Goal: Task Accomplishment & Management: Contribute content

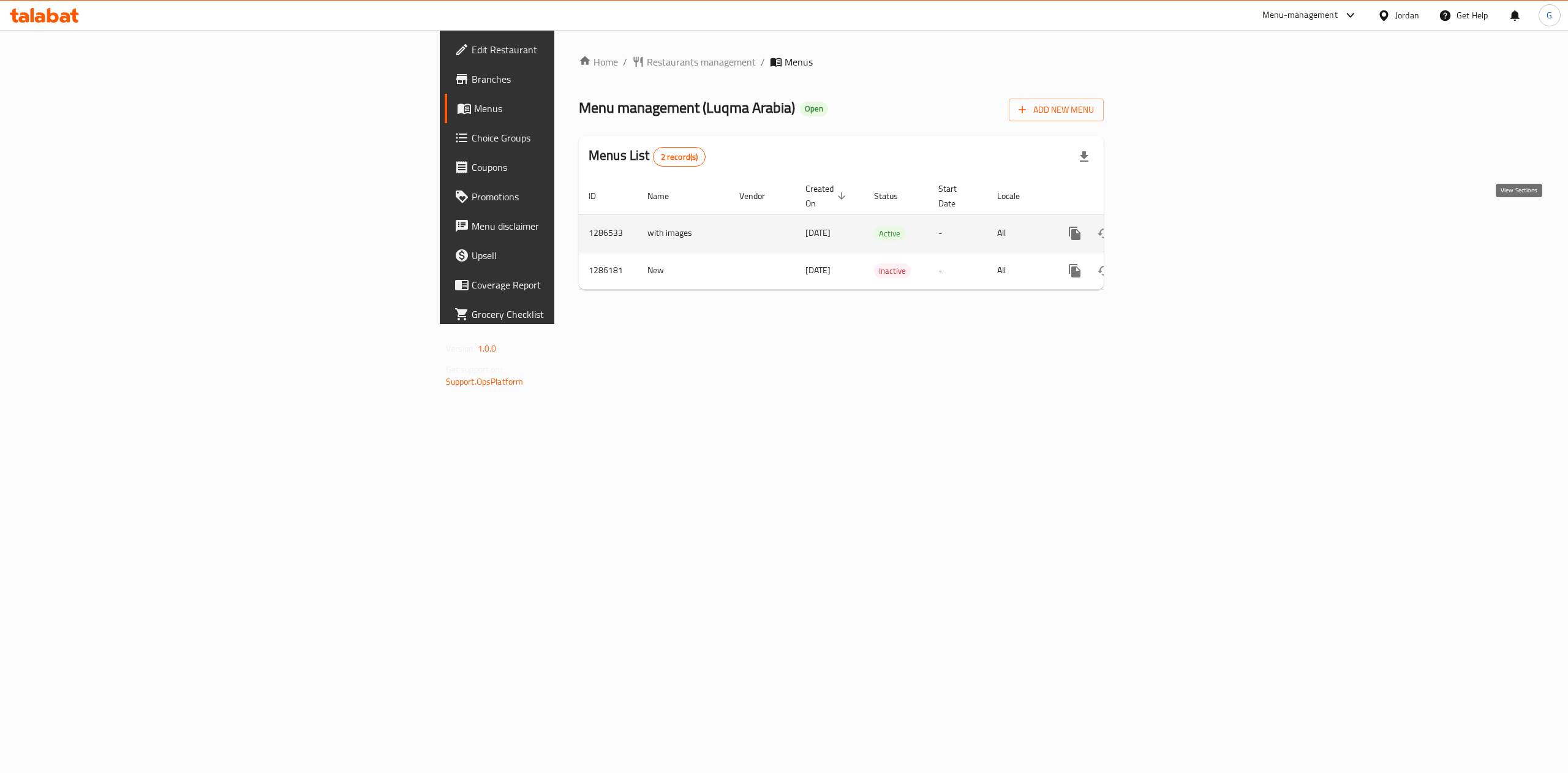
click at [1171, 226] on icon "enhanced table" at bounding box center [1163, 233] width 14 height 14
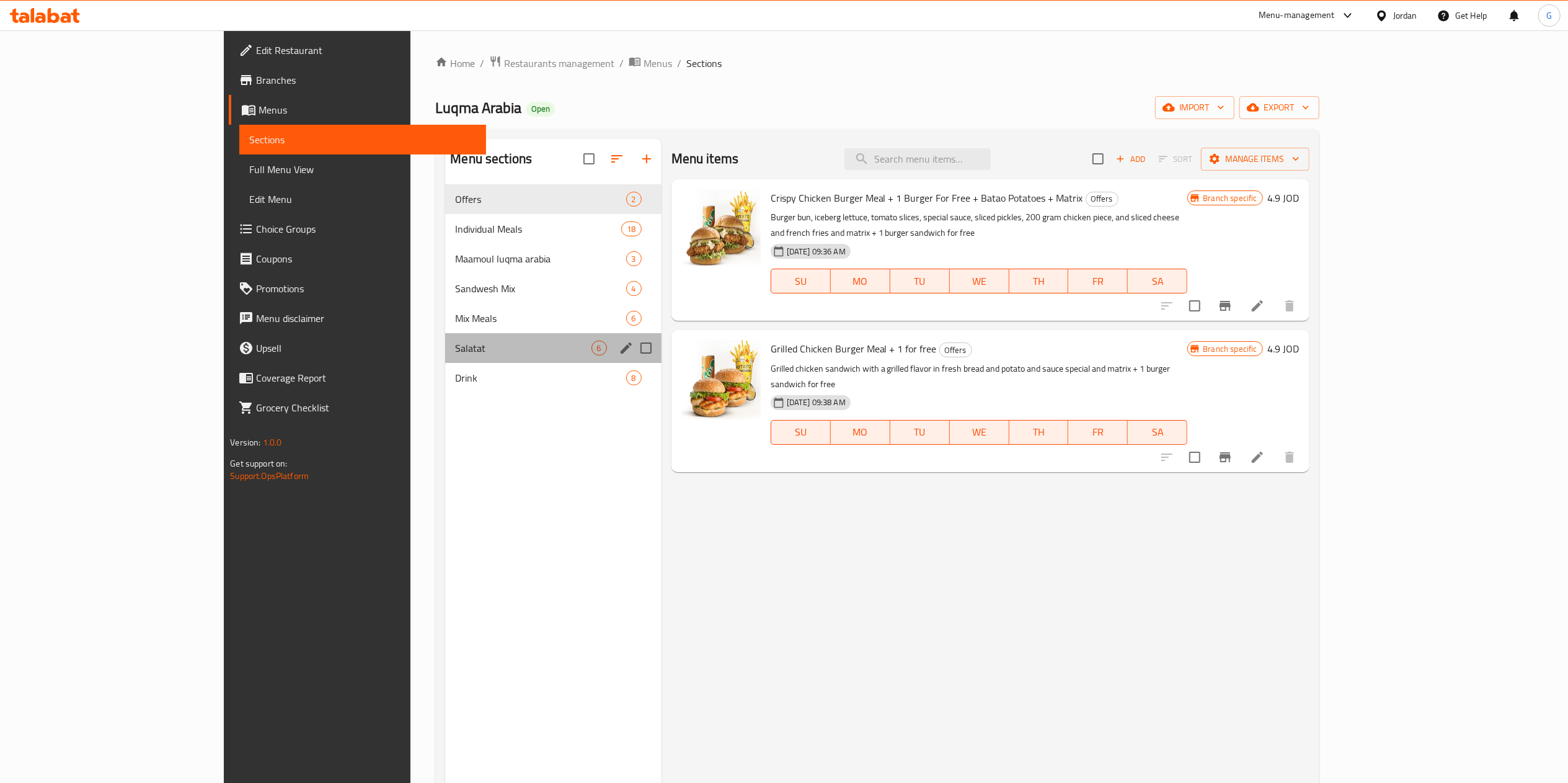
click at [445, 337] on div "Salatat 6" at bounding box center [553, 348] width 216 height 30
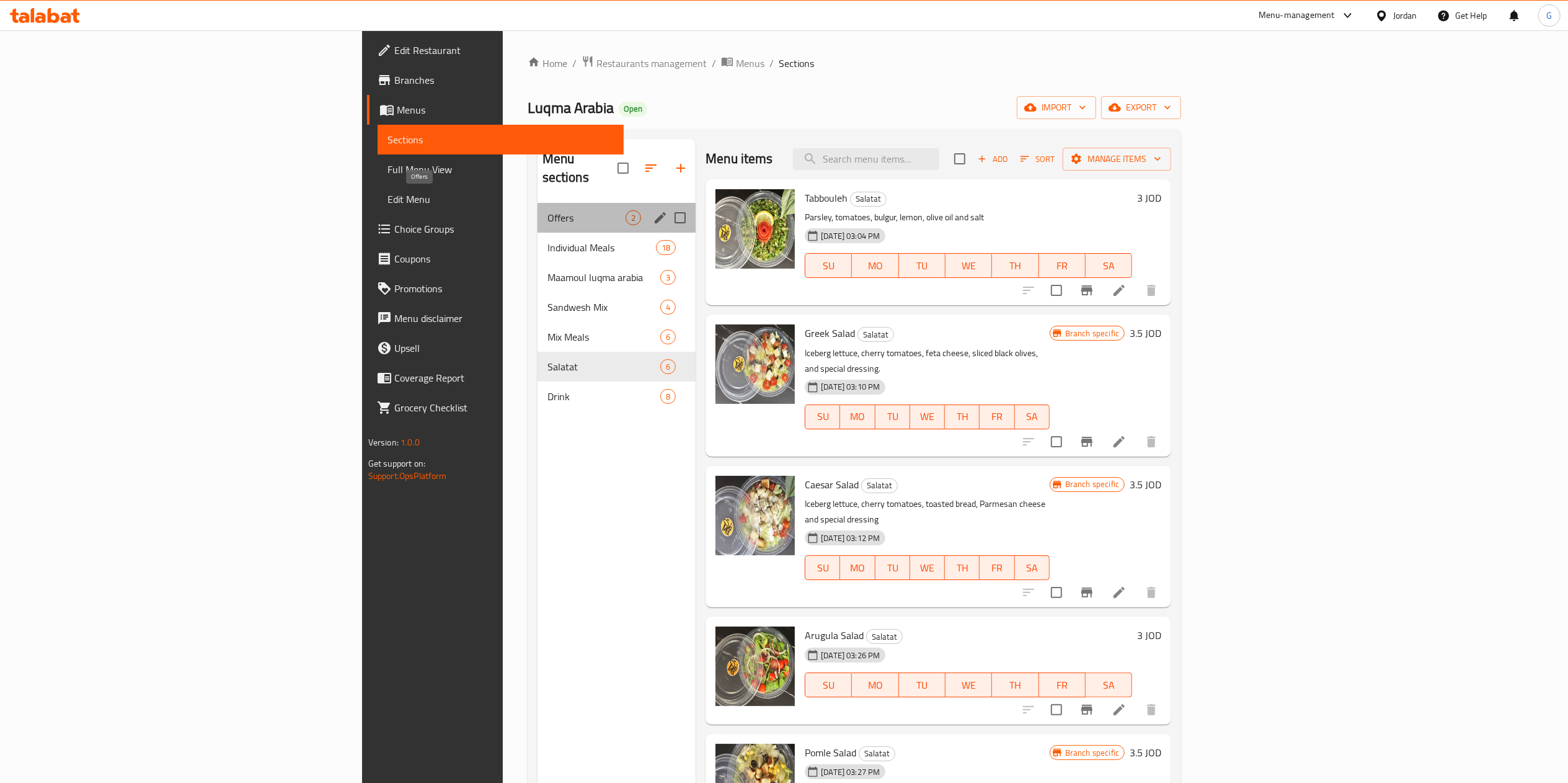
click at [547, 210] on span "Offers" at bounding box center [587, 217] width 78 height 15
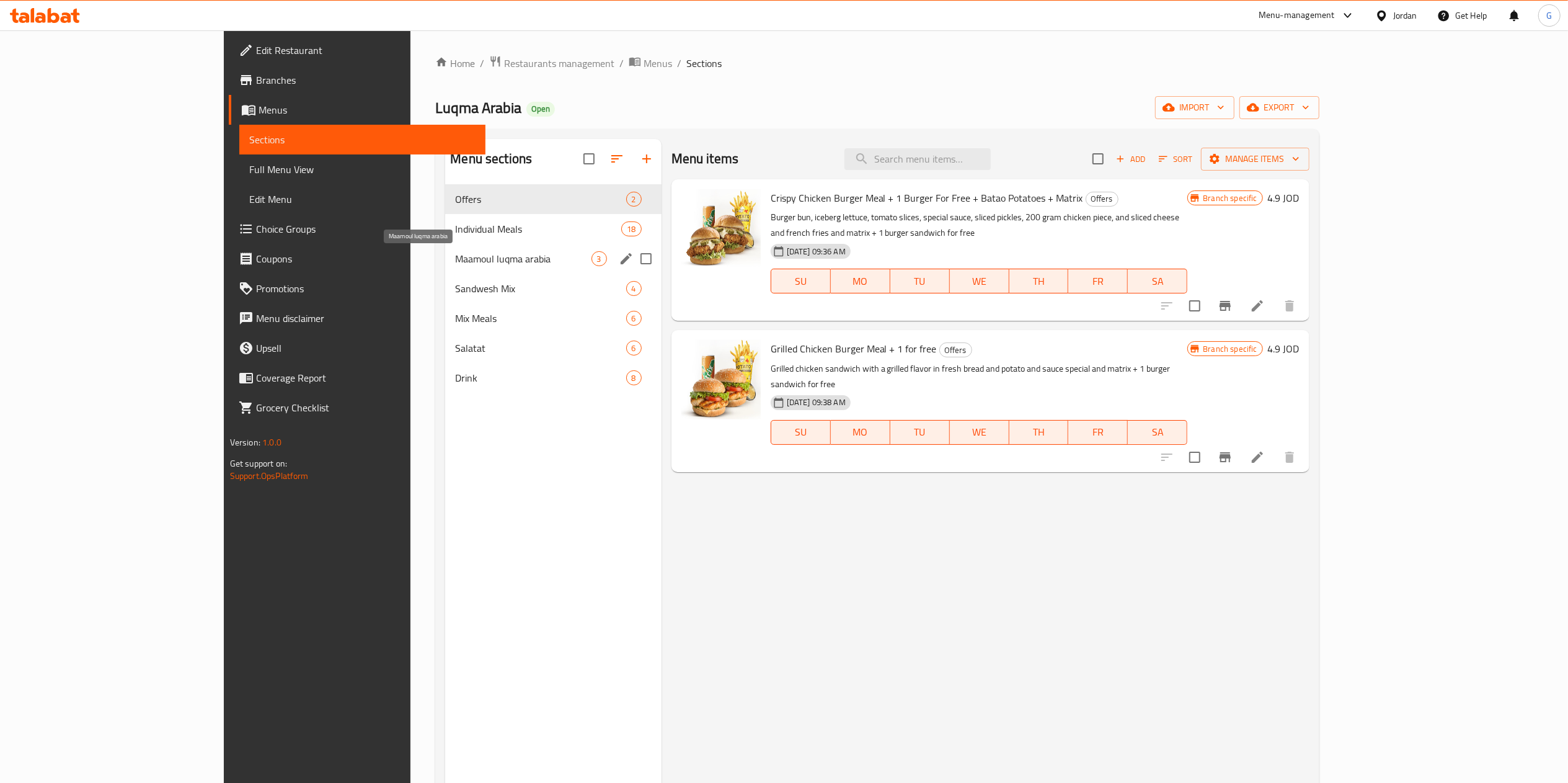
click at [455, 255] on span "Maamoul luqma arabia" at bounding box center [523, 259] width 136 height 15
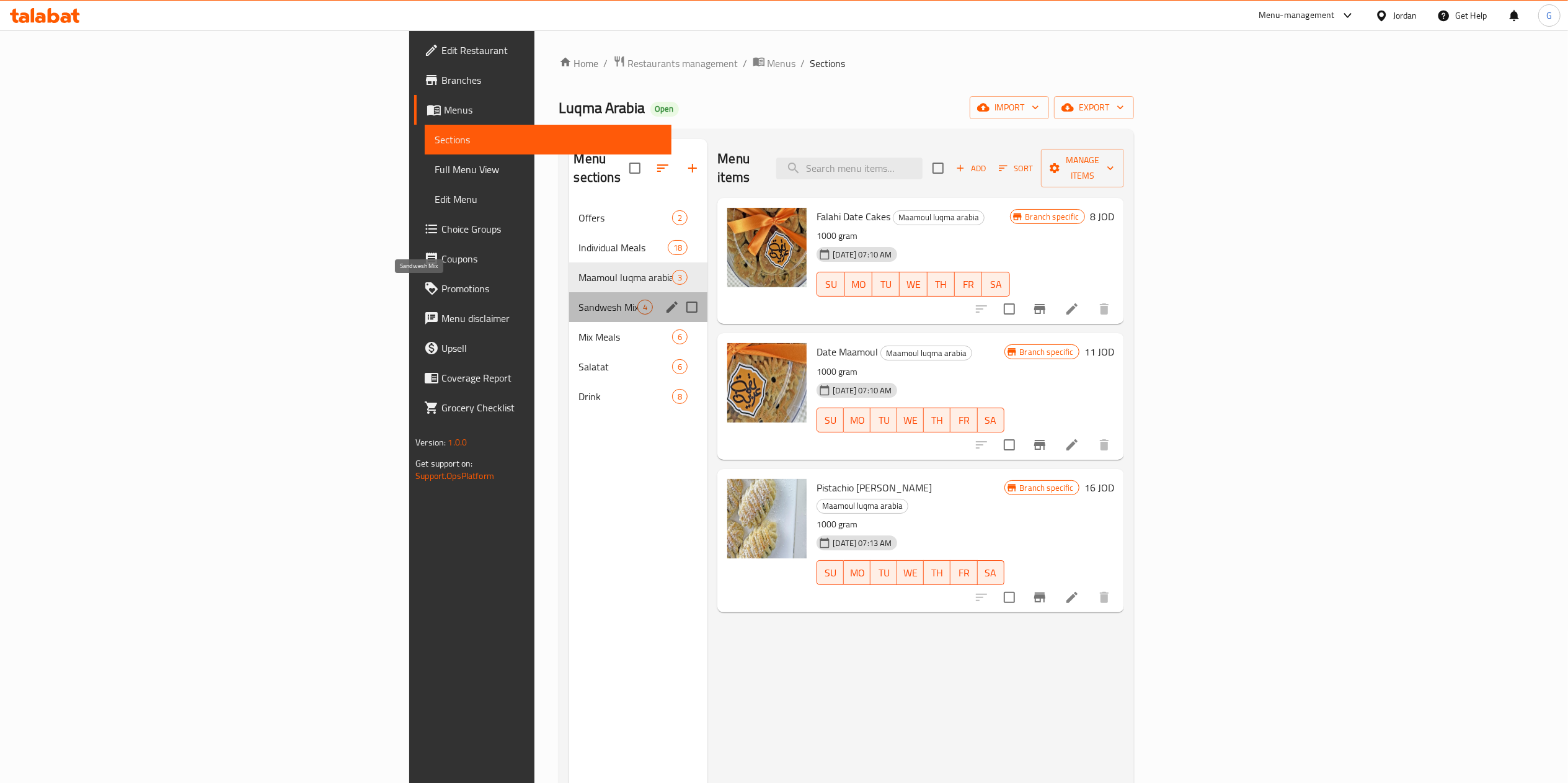
click at [579, 300] on span "Sandwesh Mix" at bounding box center [608, 307] width 59 height 15
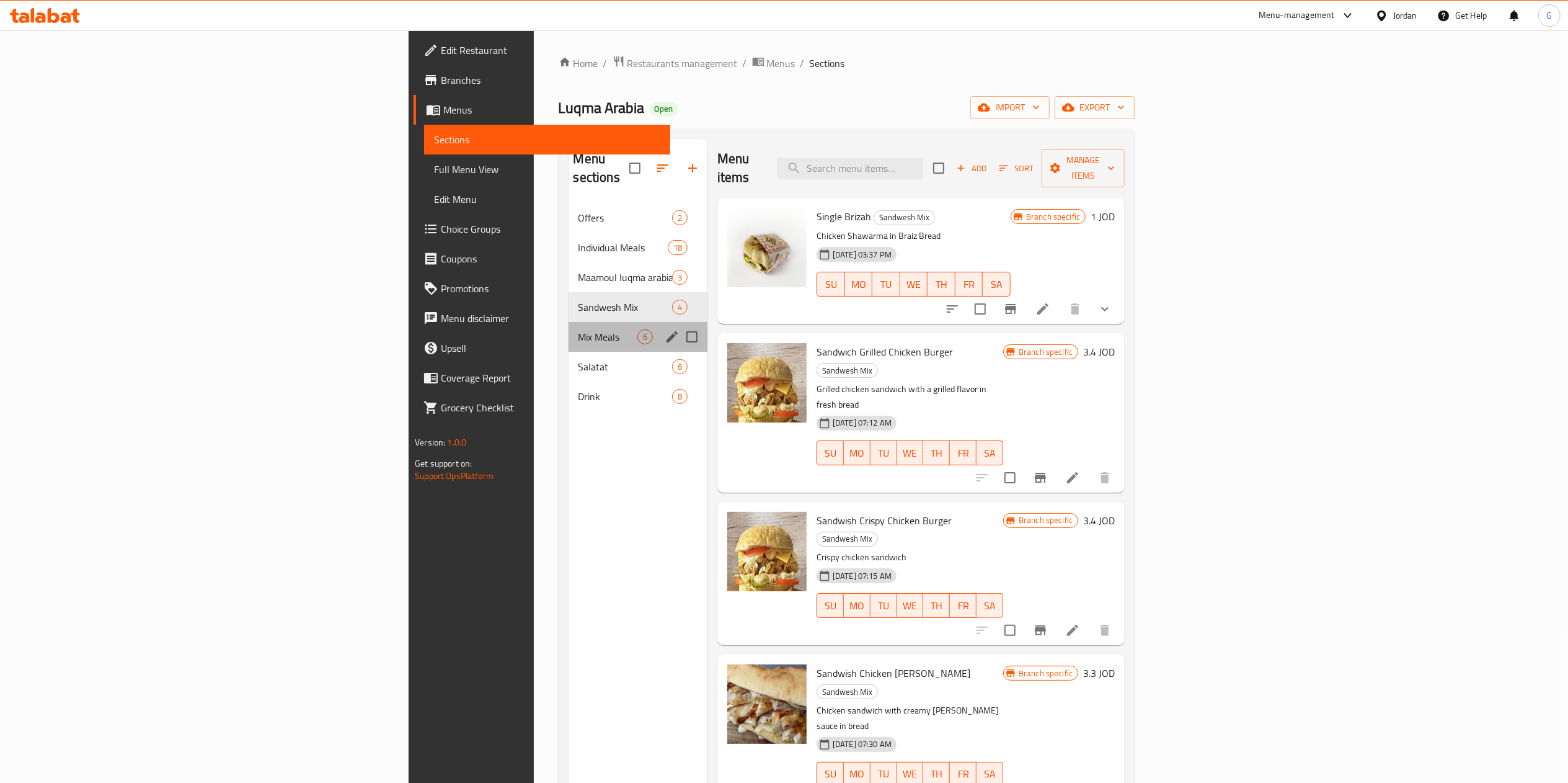
click at [568, 322] on div "Mix Meals 6" at bounding box center [637, 336] width 139 height 30
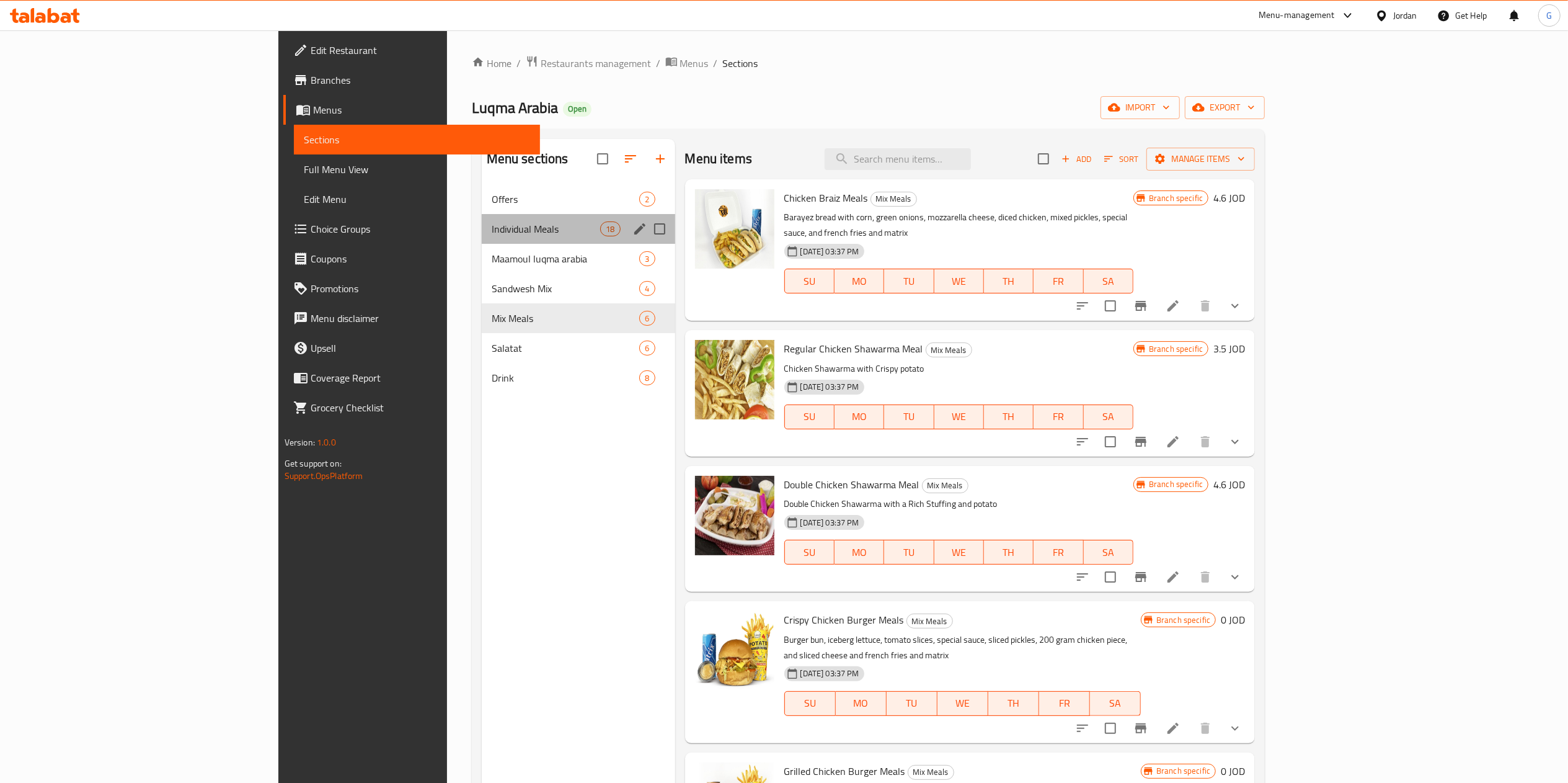
click at [482, 216] on div "Individual Meals 18" at bounding box center [578, 229] width 193 height 30
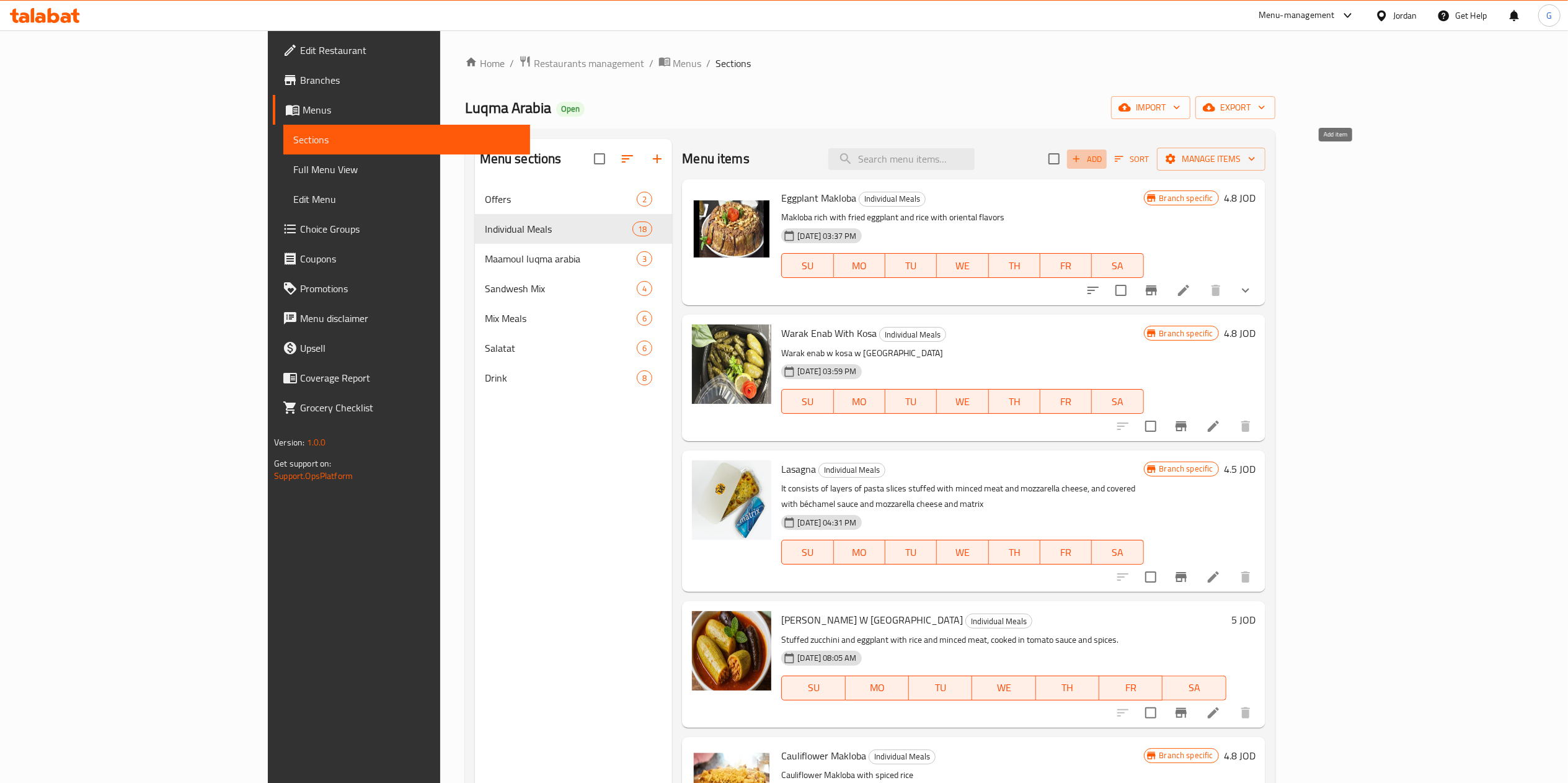
click at [1103, 163] on span "Add" at bounding box center [1086, 159] width 34 height 15
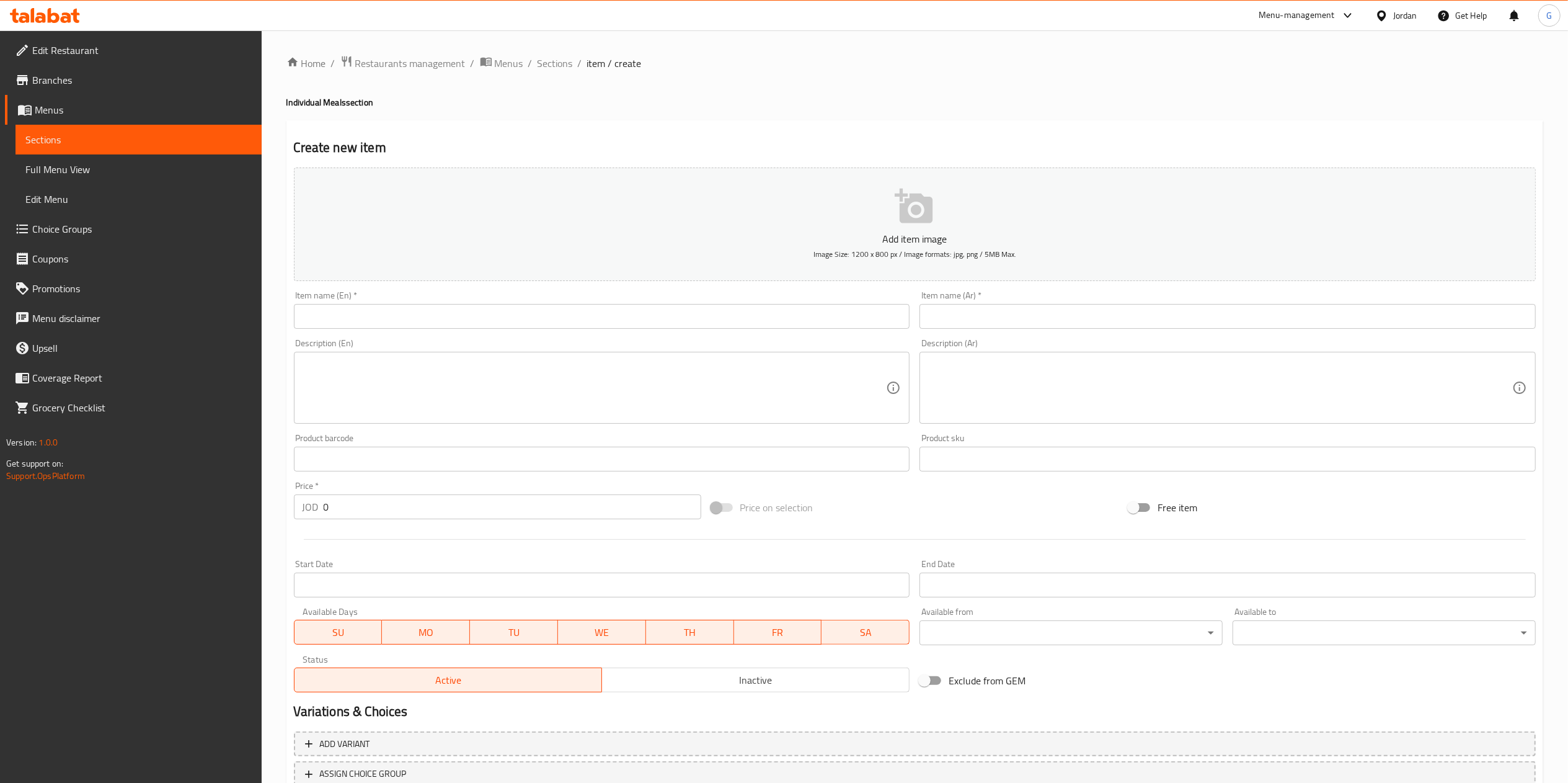
paste input "سلطة باستا"
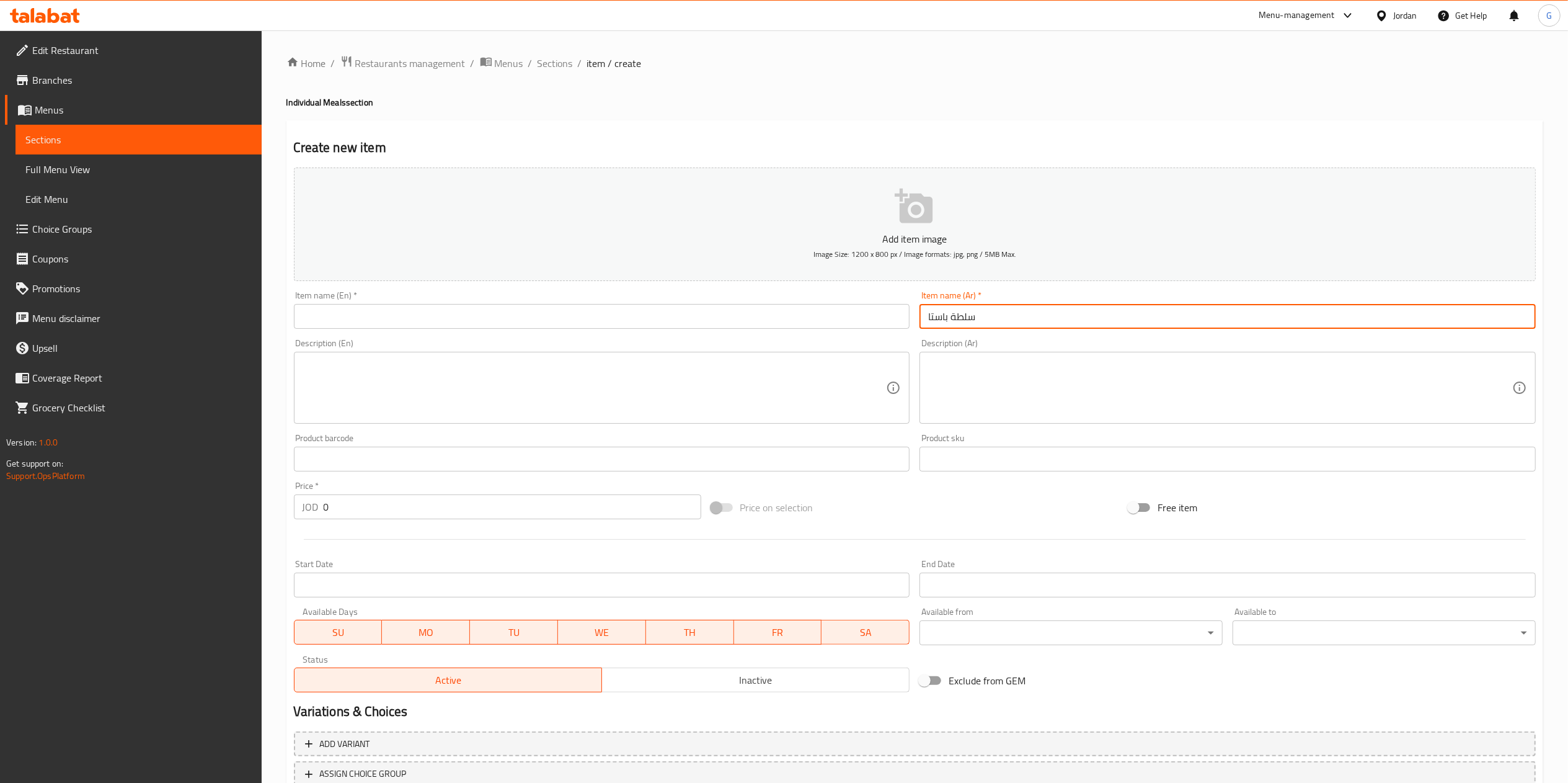
click at [940, 315] on input "سلطة باستا" at bounding box center [1228, 316] width 616 height 25
type input "سلطة باستا"
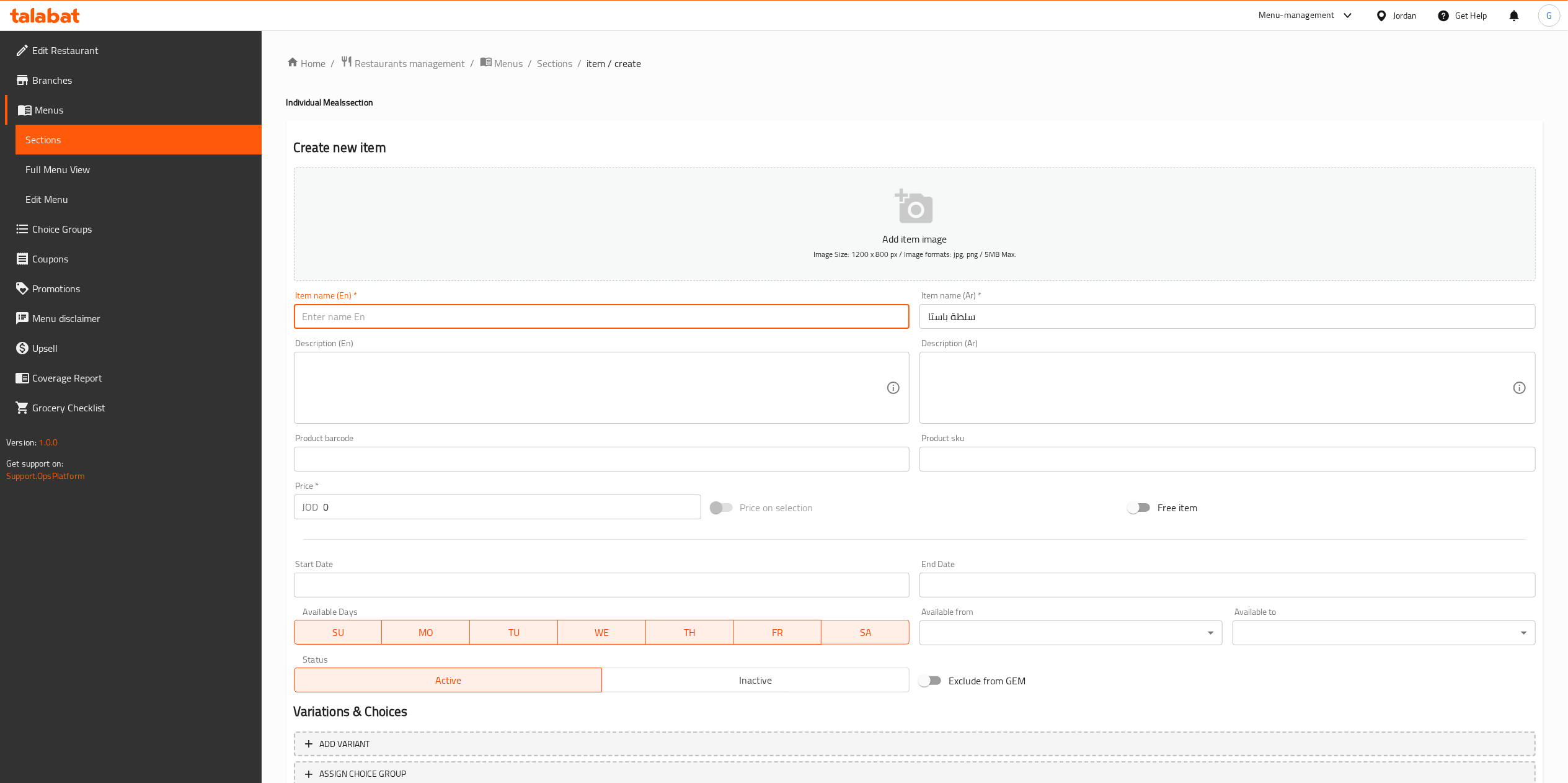
click at [722, 313] on input "text" at bounding box center [602, 316] width 616 height 25
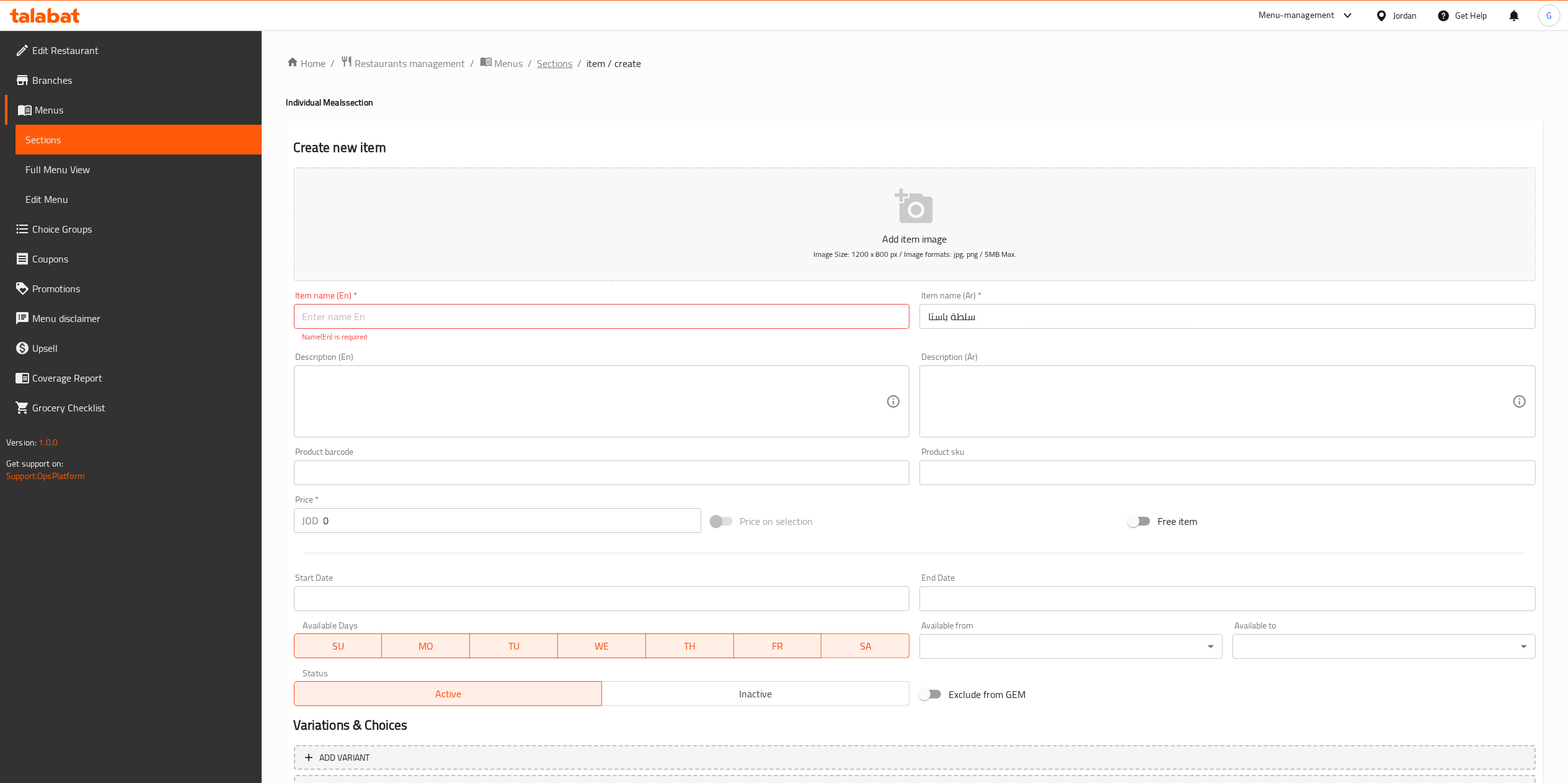
drag, startPoint x: 547, startPoint y: 74, endPoint x: 567, endPoint y: 64, distance: 22.4
click at [567, 64] on div "Home / Restaurants management / Menus / Sections / item / create Individual Mea…" at bounding box center [914, 461] width 1257 height 810
click at [567, 64] on span "Sections" at bounding box center [555, 63] width 35 height 15
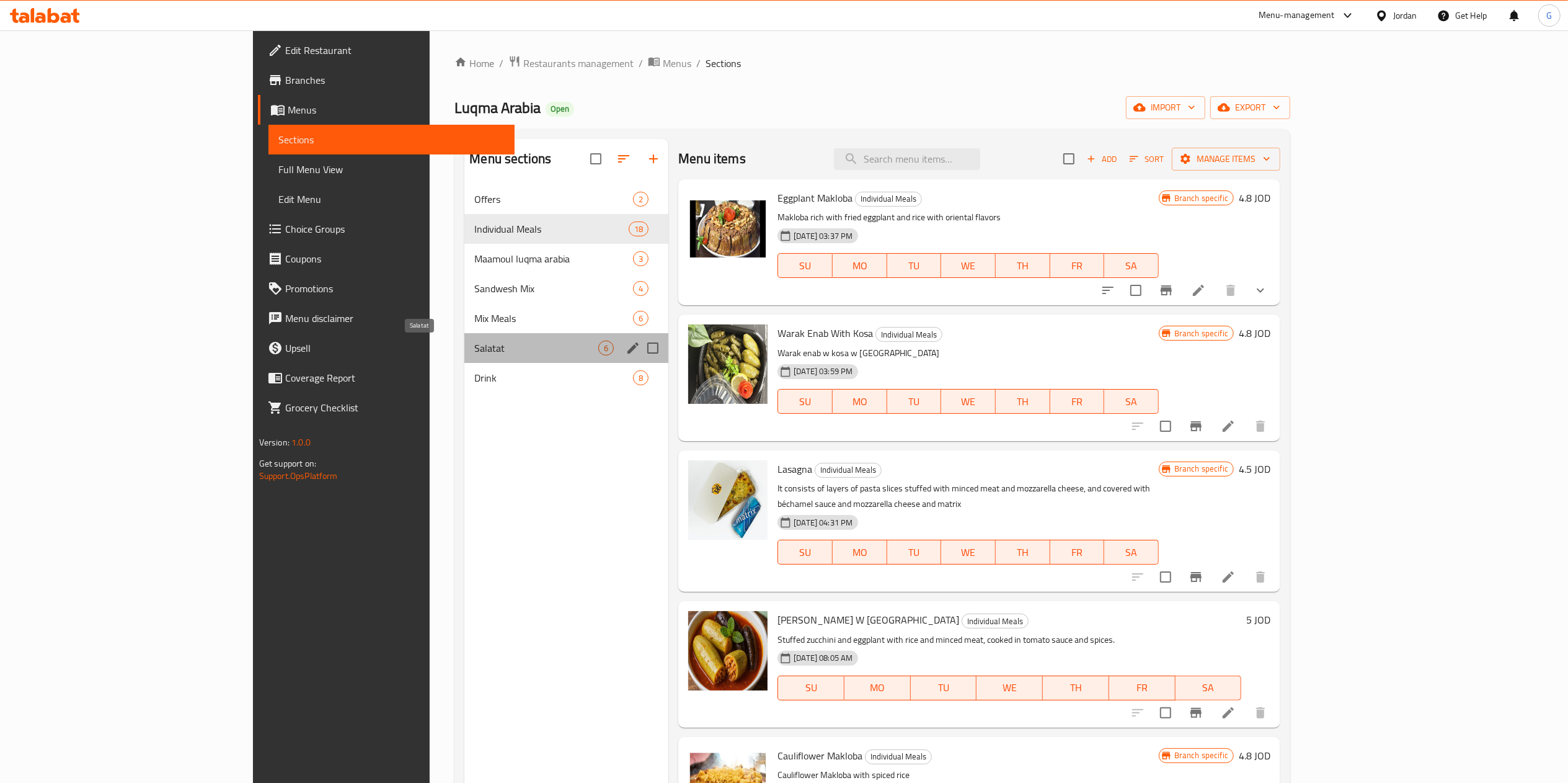
click at [474, 345] on span "Salatat" at bounding box center [536, 348] width 124 height 15
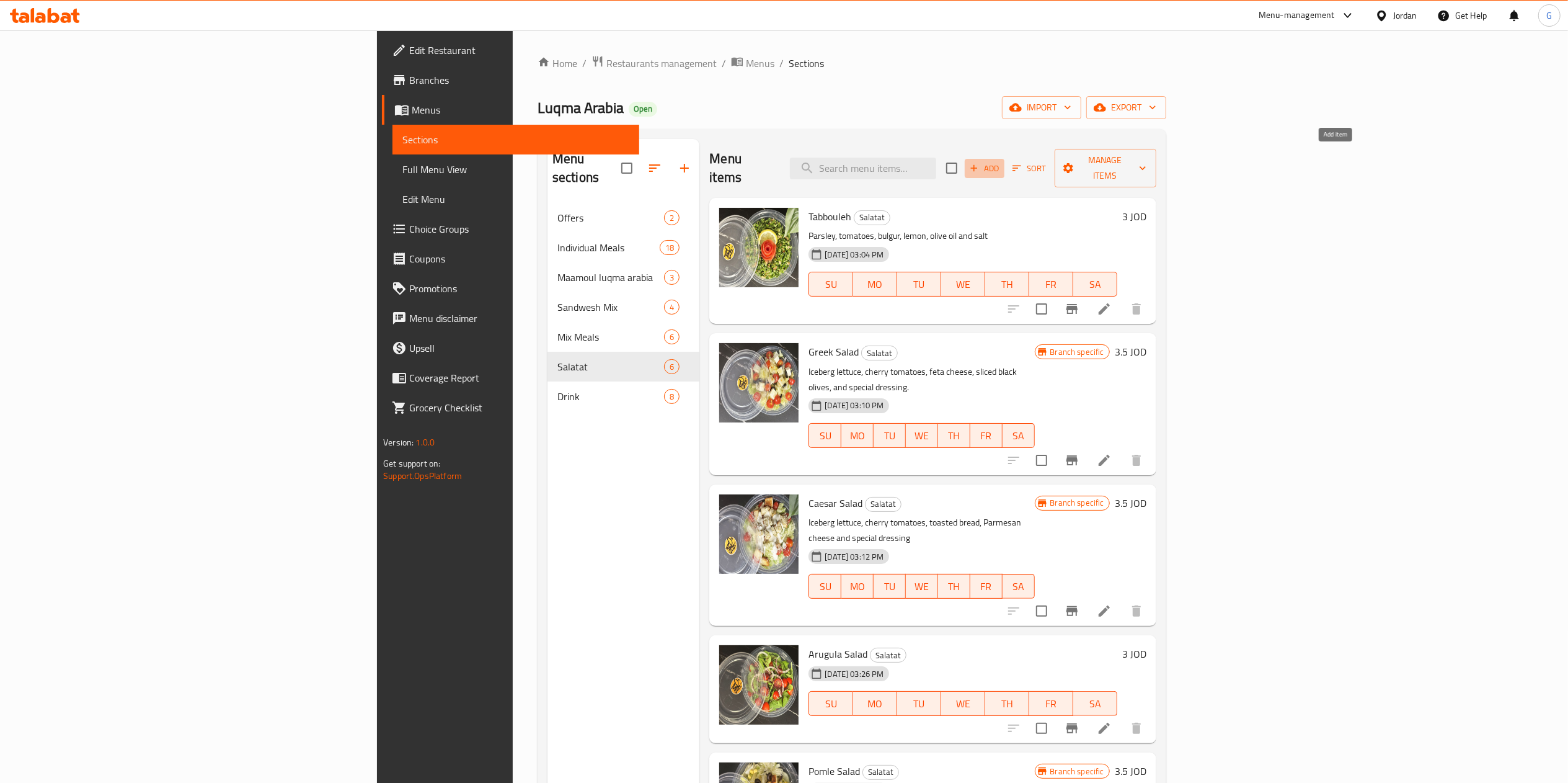
click at [1001, 162] on span "Add" at bounding box center [984, 169] width 34 height 15
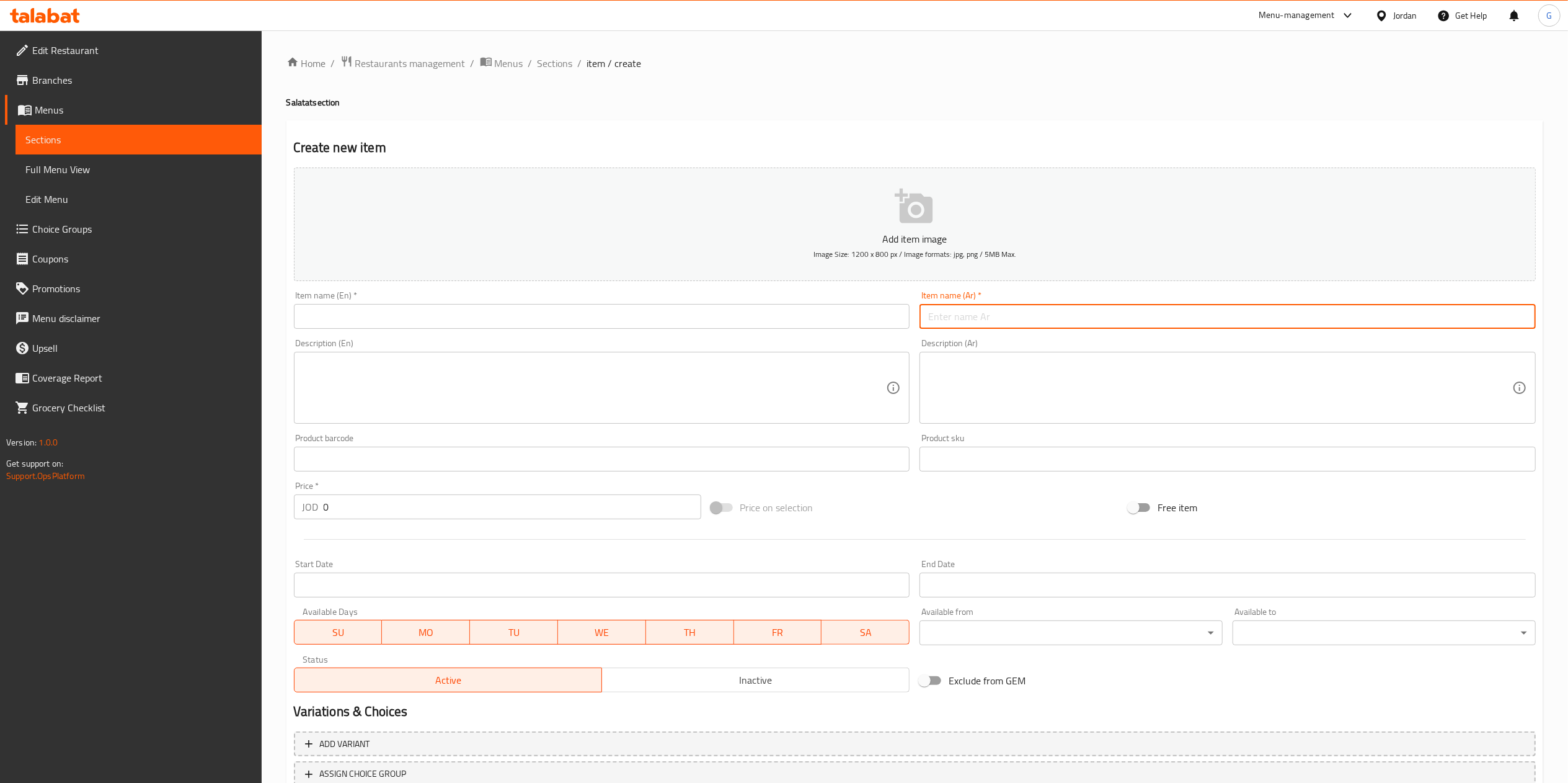
click at [994, 316] on input "text" at bounding box center [1228, 316] width 616 height 25
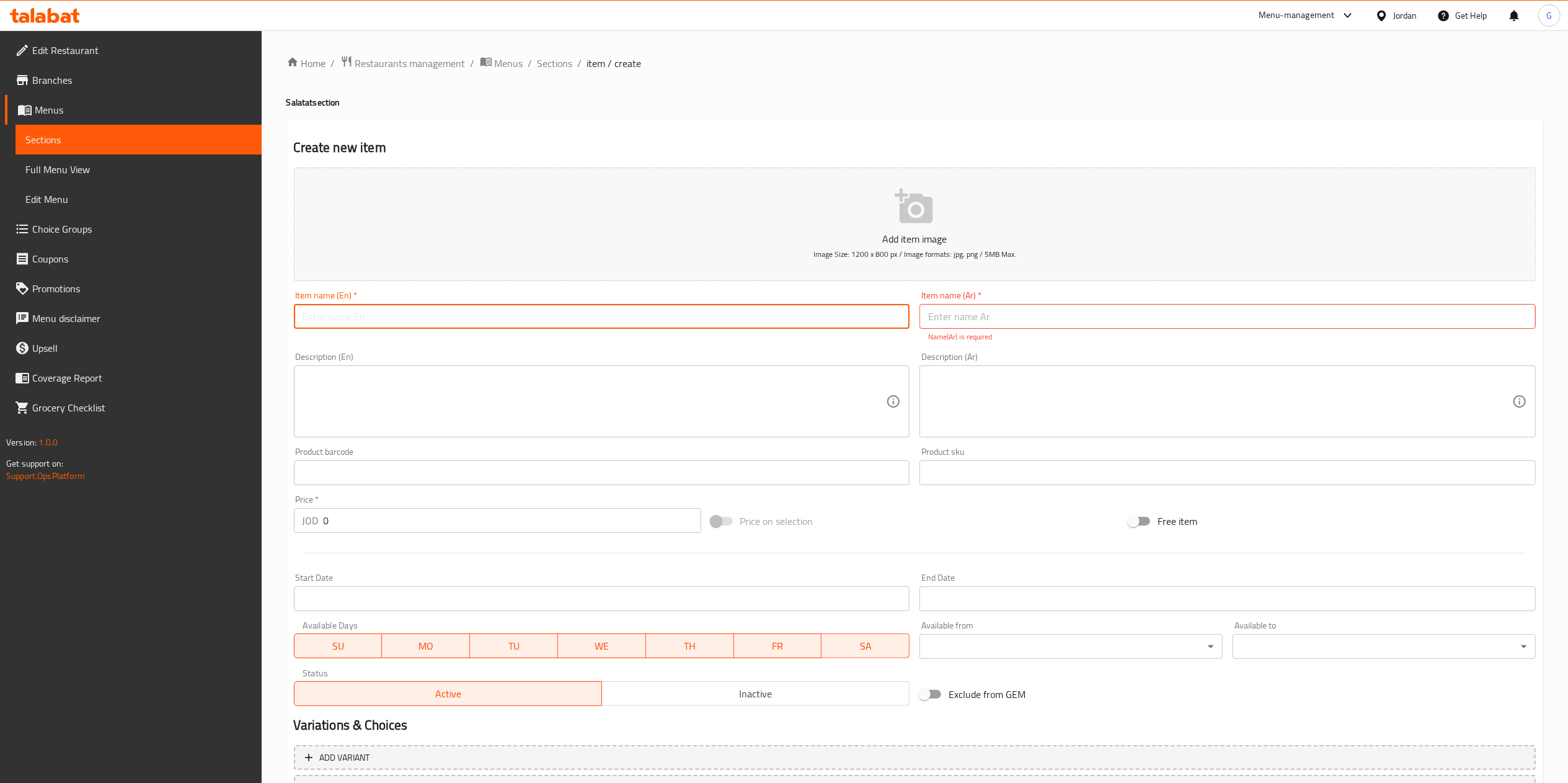
click at [819, 307] on input "text" at bounding box center [602, 316] width 616 height 25
type input "Pasta salad"
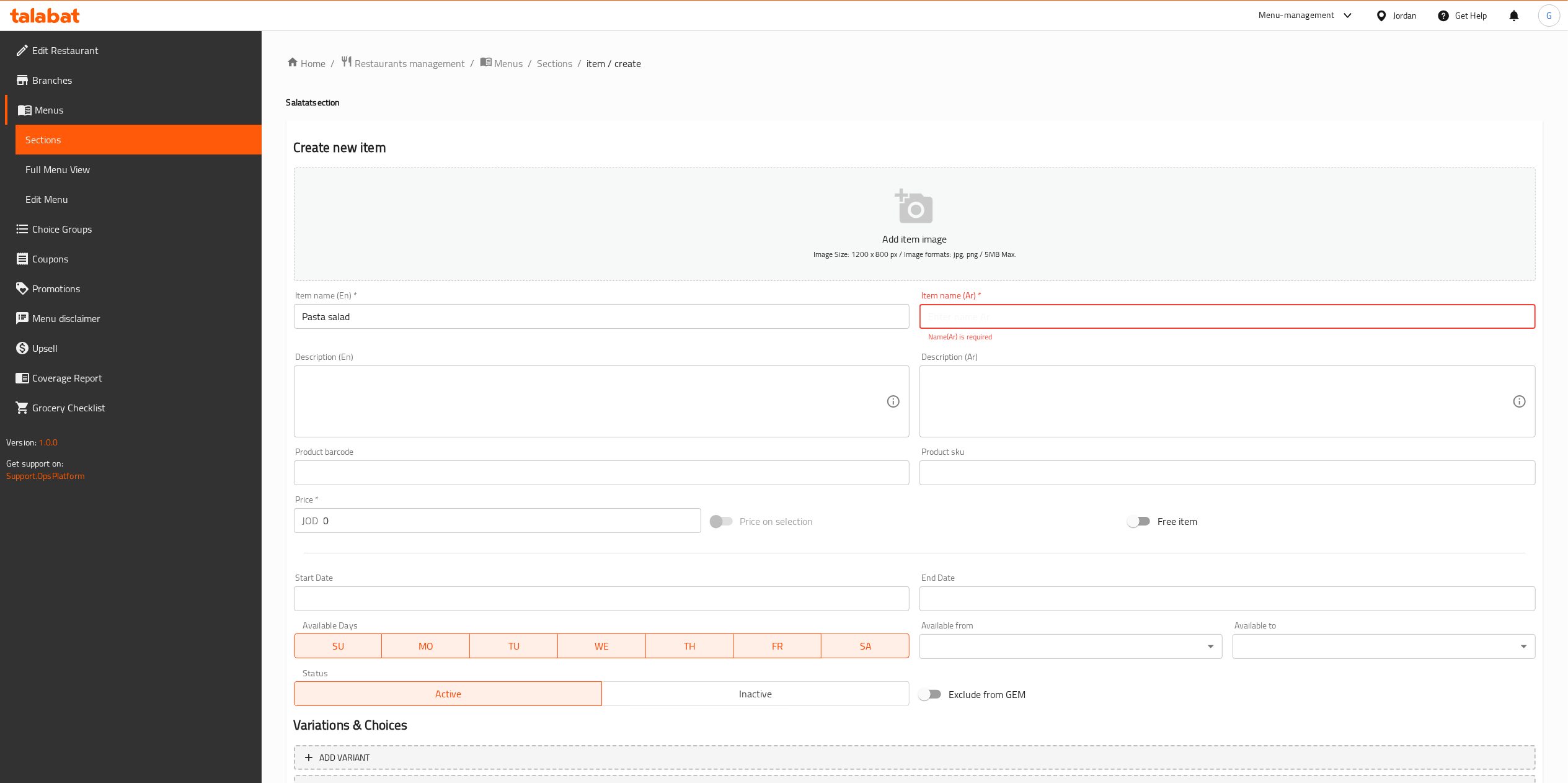
click at [985, 314] on input "text" at bounding box center [1228, 316] width 616 height 25
type input "سلطة باستا"
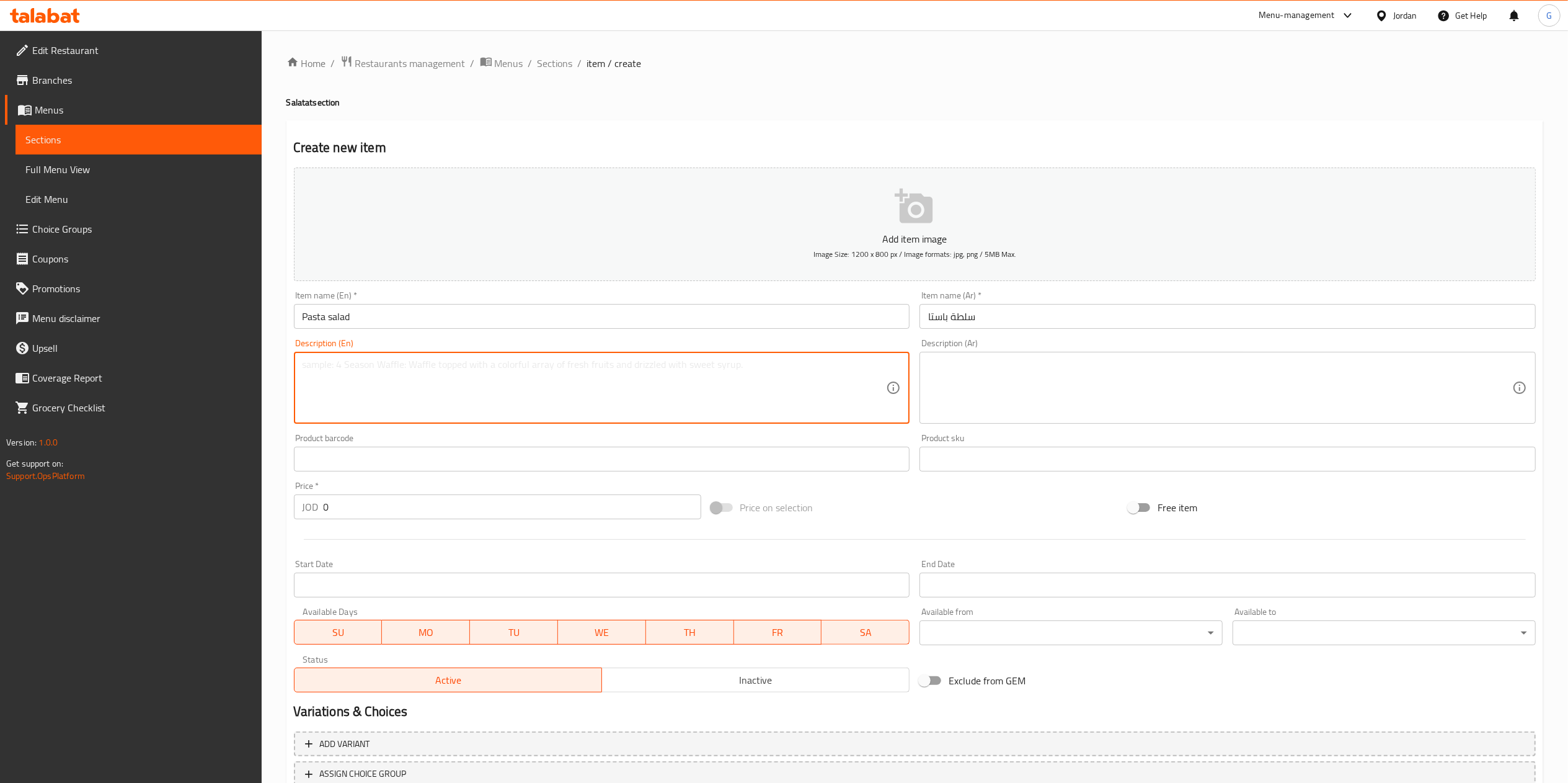
click at [468, 409] on textarea at bounding box center [594, 388] width 584 height 59
paste textarea "معكرونه وزيتون مقطع وفلفل الوان وذره مع صوص"
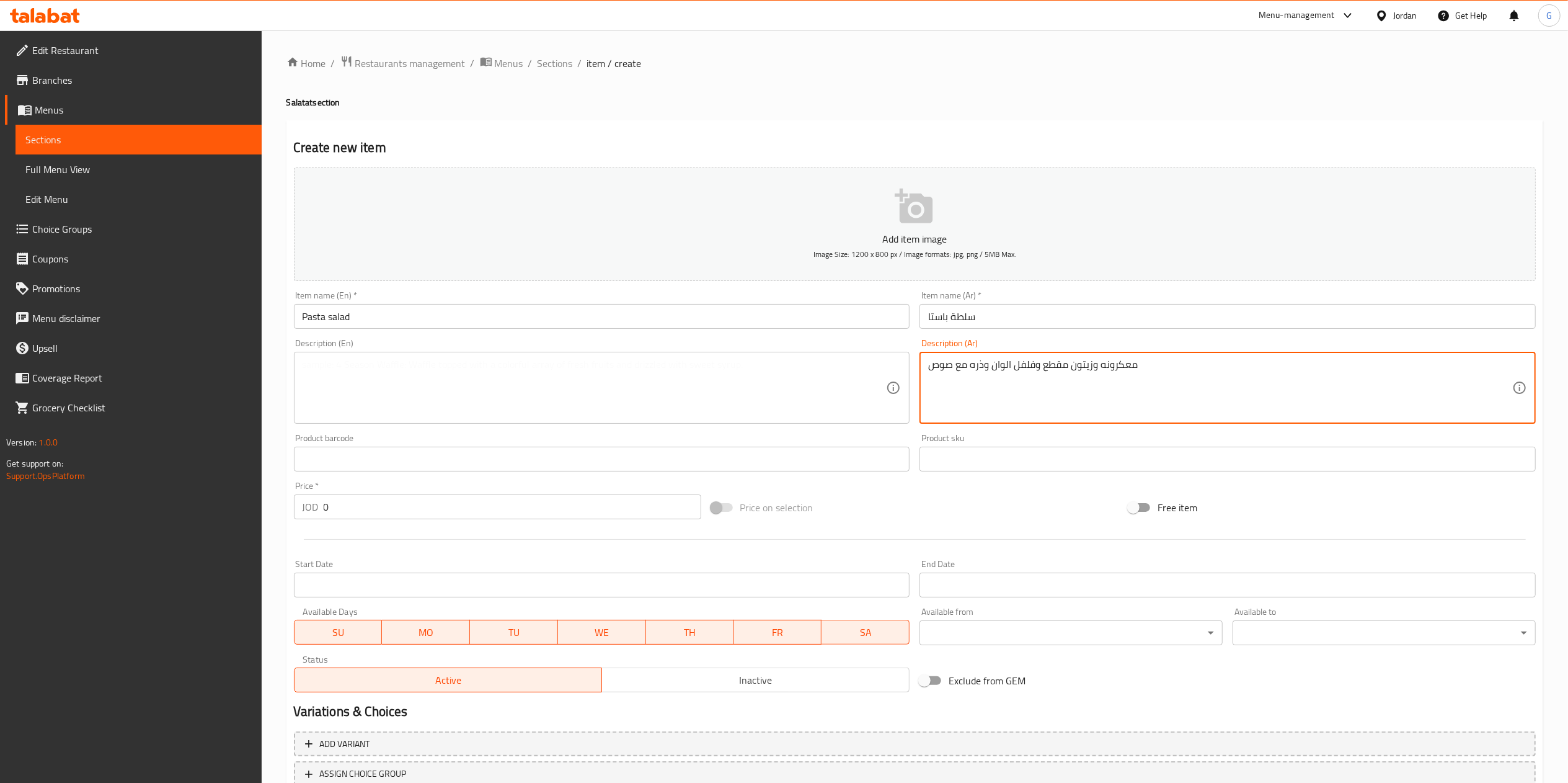
type textarea "معكرونه وزيتون مقطع وفلفل الوان وذره مع صوص"
paste textarea "Pasta, sliced olives, colorful bell peppers, and corn with dressing"
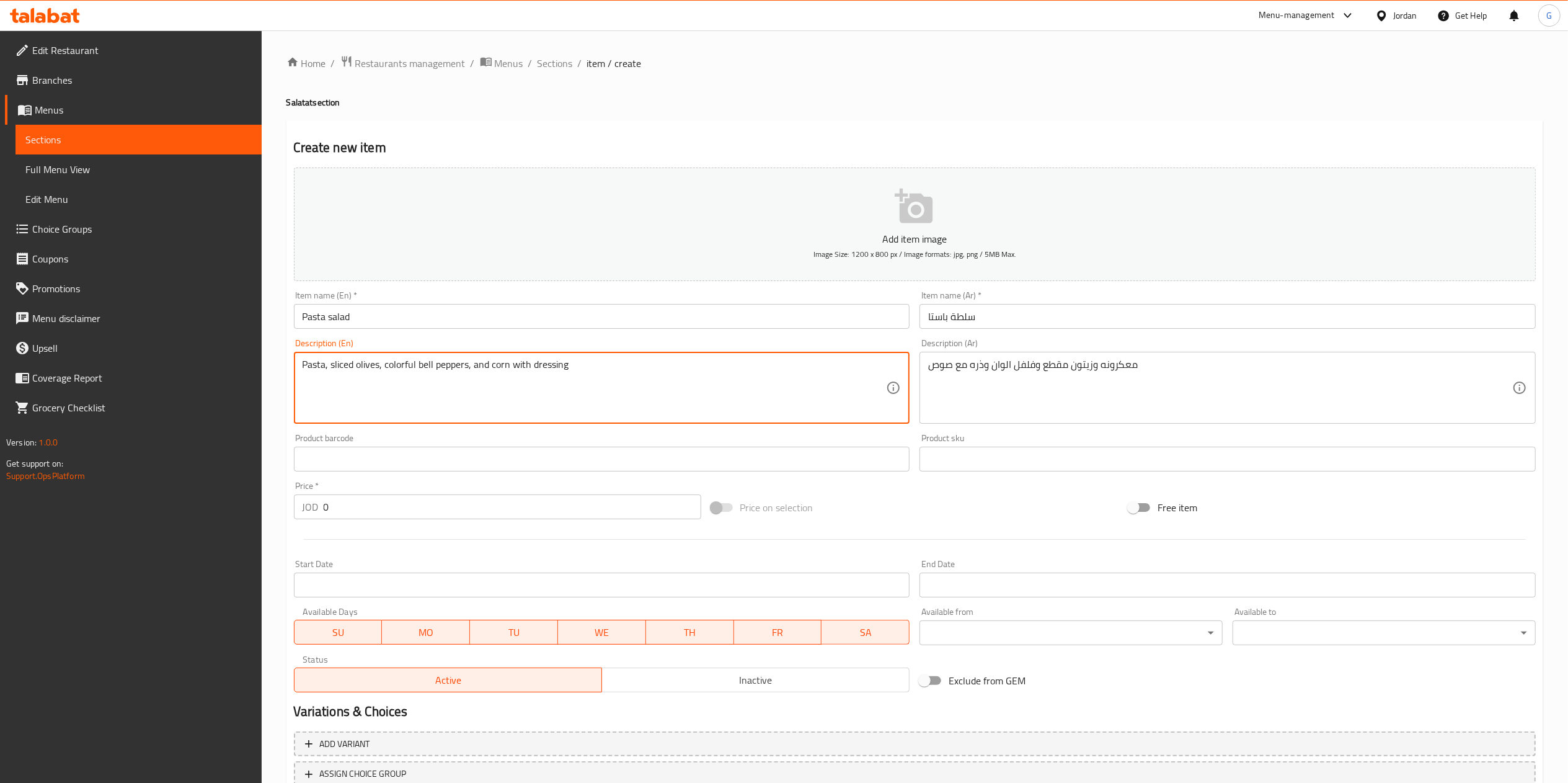
scroll to position [93, 0]
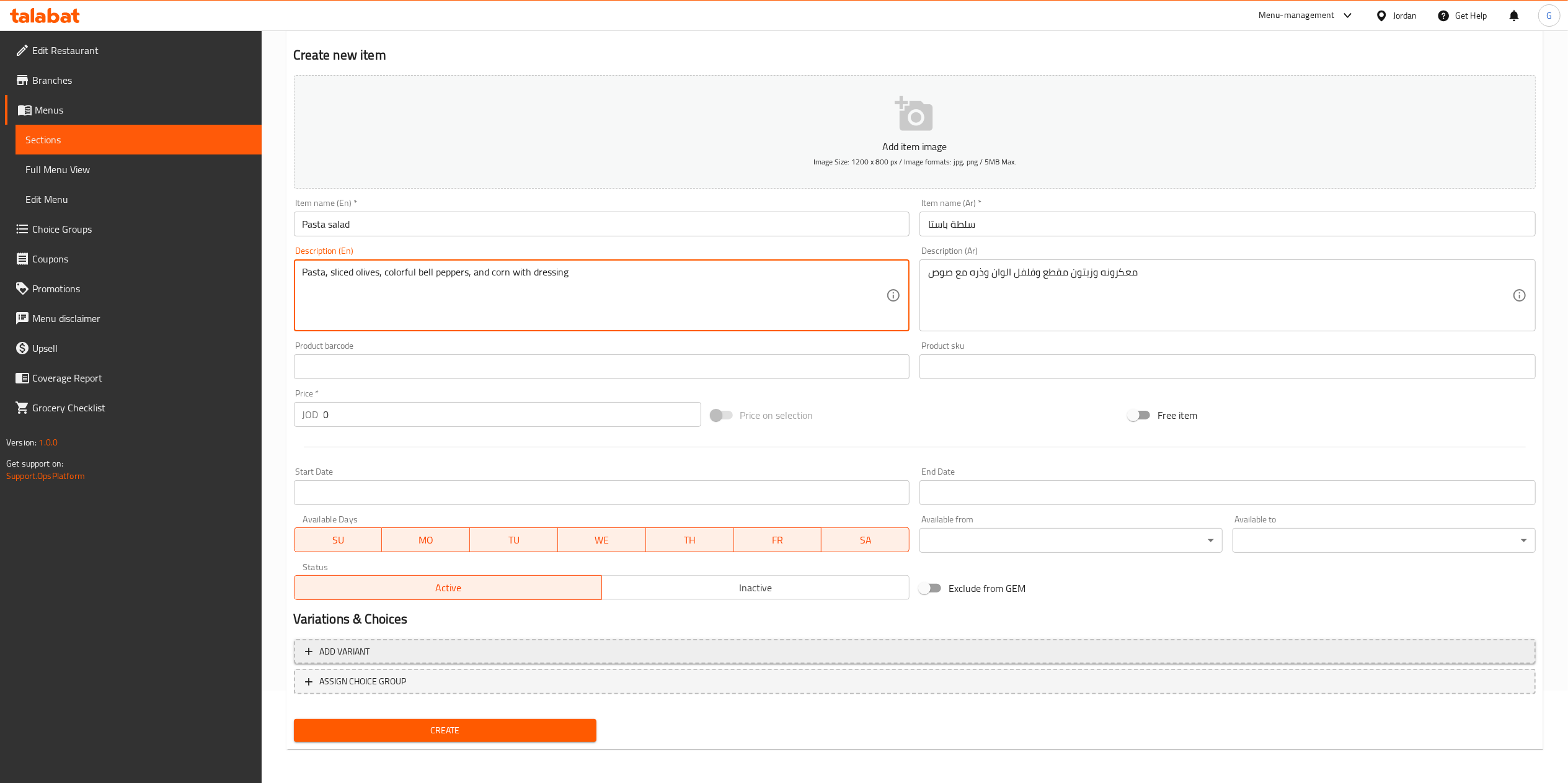
type textarea "Pasta, sliced olives, colorful bell peppers, and corn with dressing"
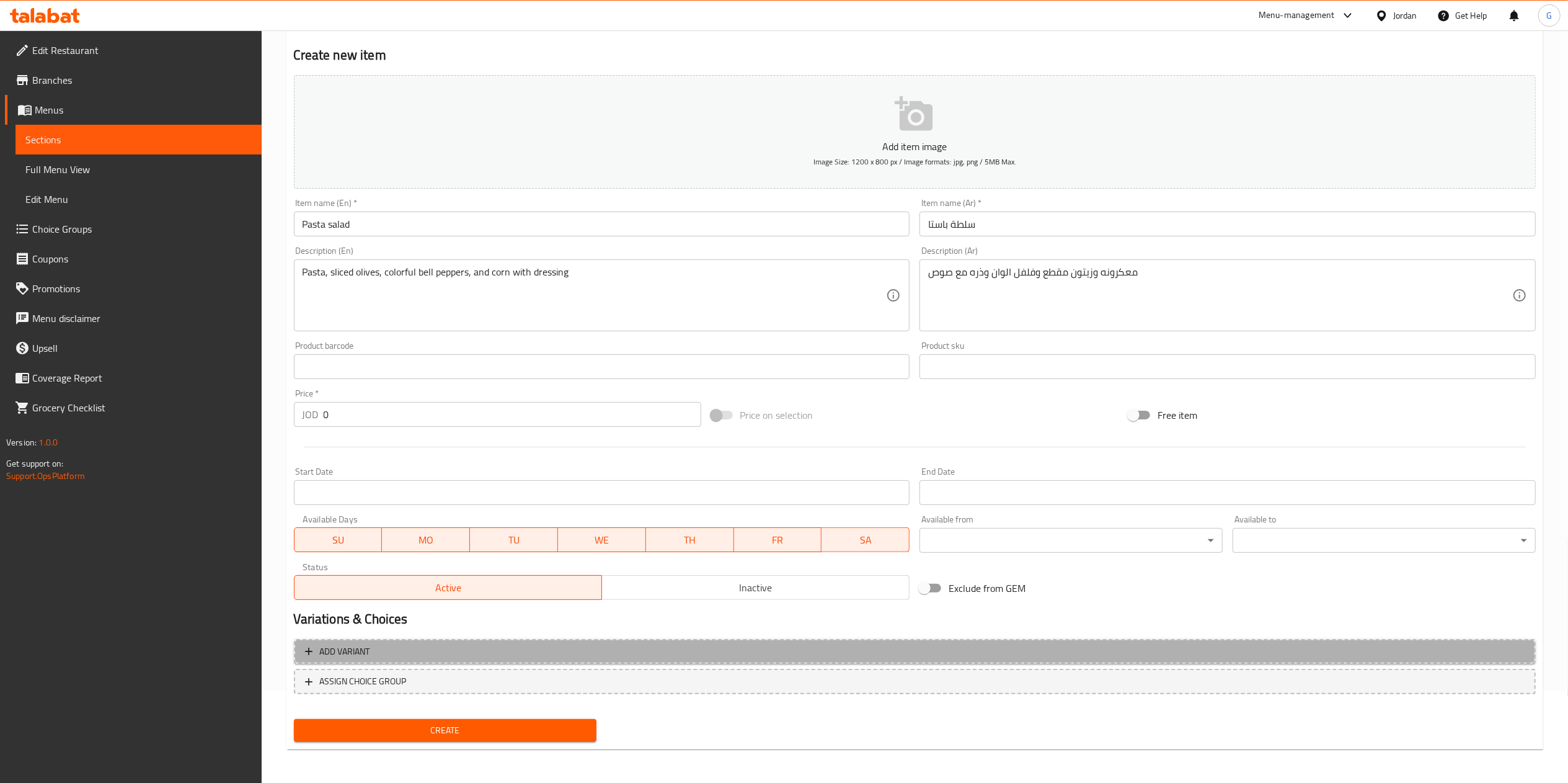
click at [745, 640] on button "Add variant" at bounding box center [915, 651] width 1242 height 25
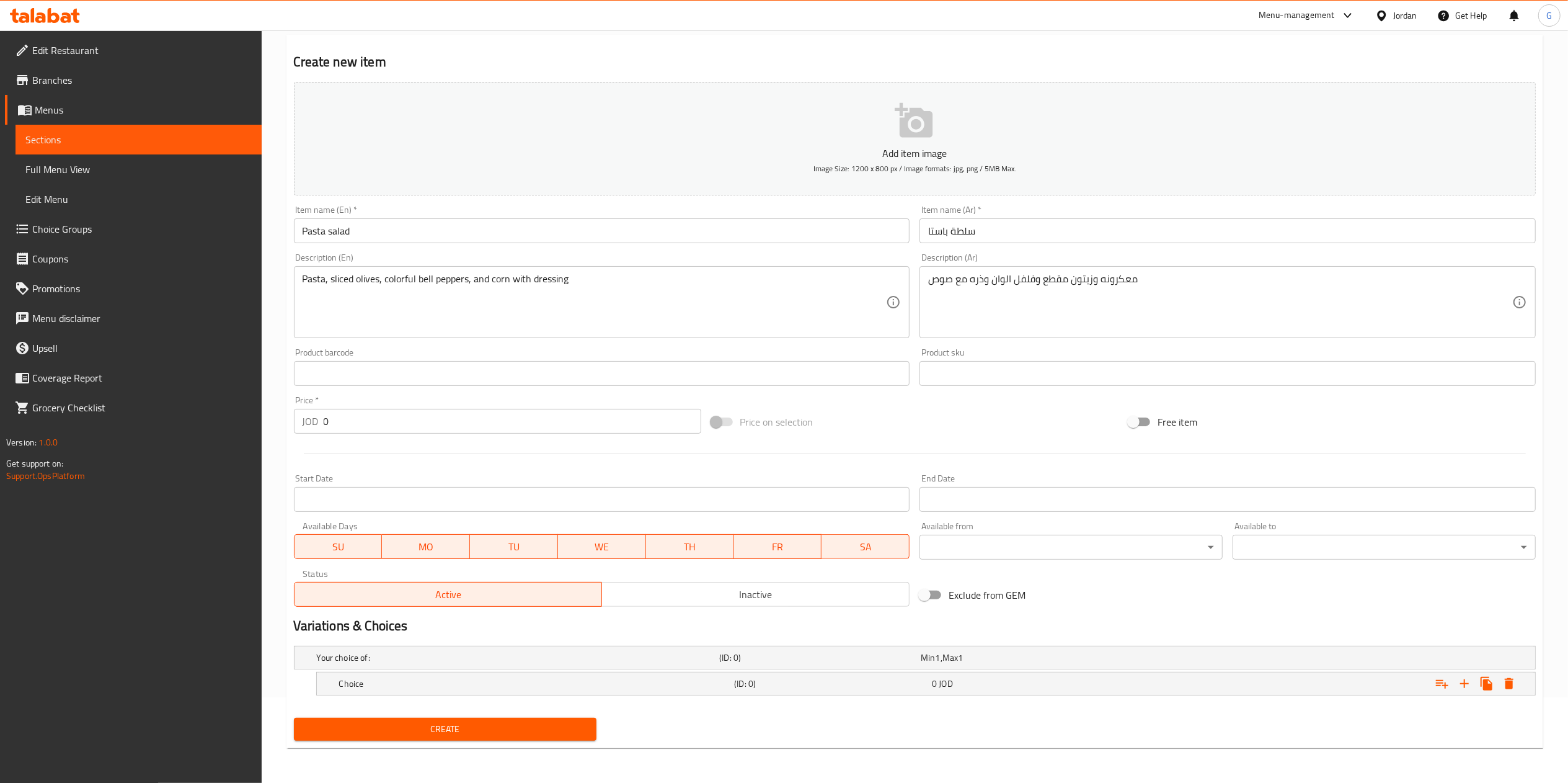
scroll to position [87, 0]
click at [1032, 692] on div "Choice (ID: 0) 0 JOD" at bounding box center [930, 683] width 1186 height 27
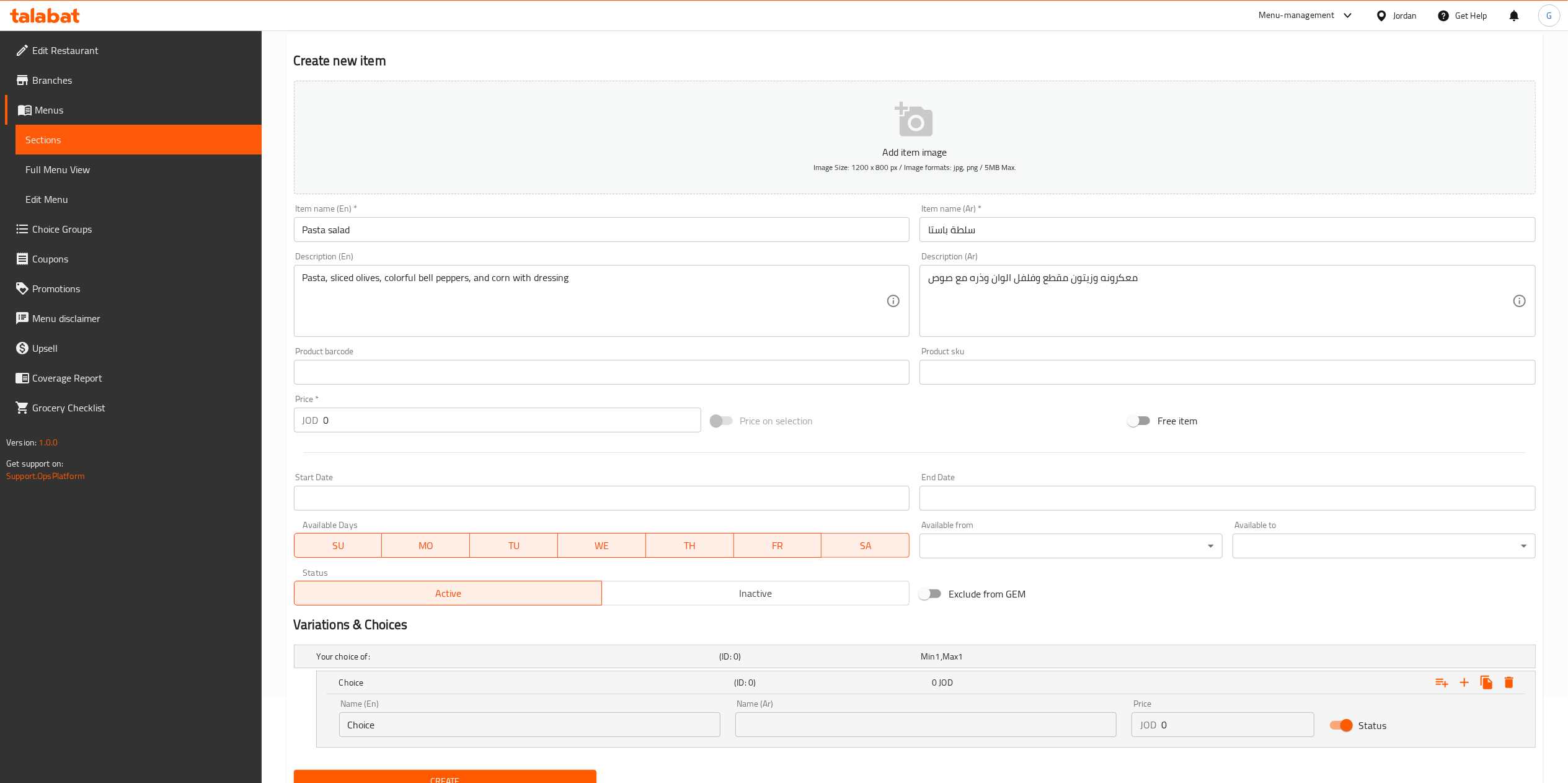
click at [1164, 737] on input "0" at bounding box center [1238, 724] width 153 height 25
type input "2.5"
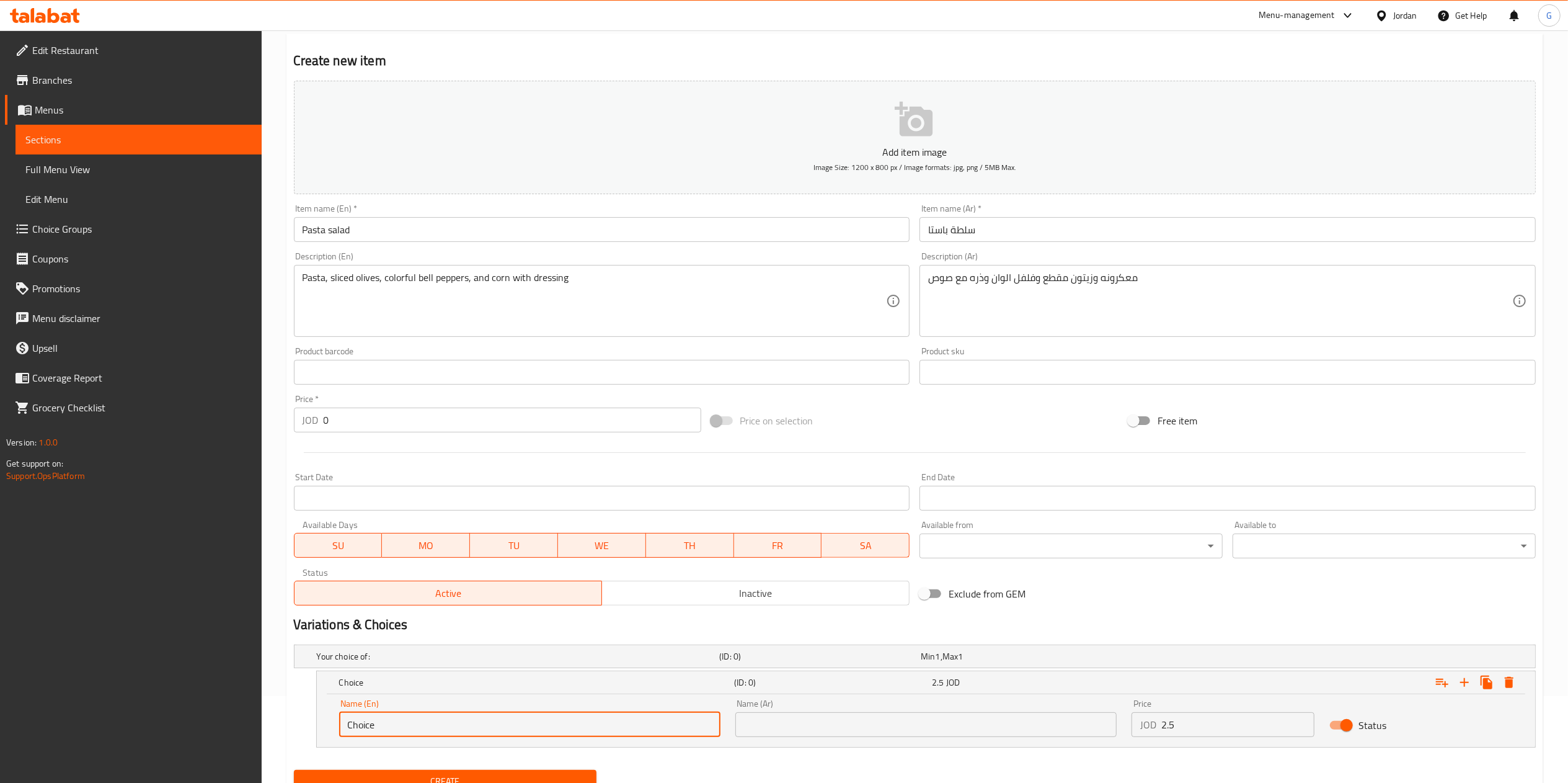
click at [672, 737] on input "Choice" at bounding box center [529, 724] width 381 height 25
type input "small"
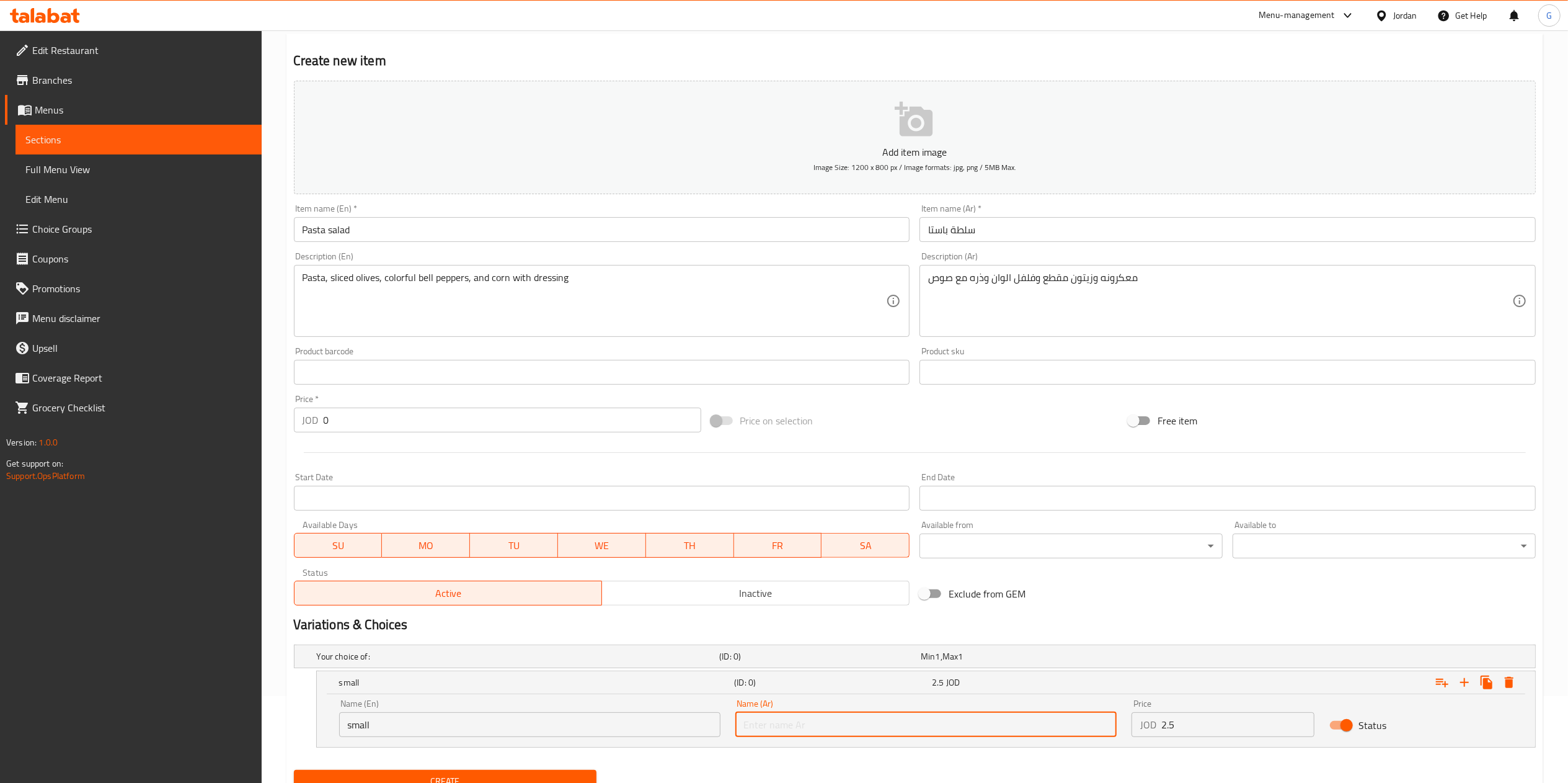
click at [884, 734] on input "text" at bounding box center [926, 724] width 381 height 25
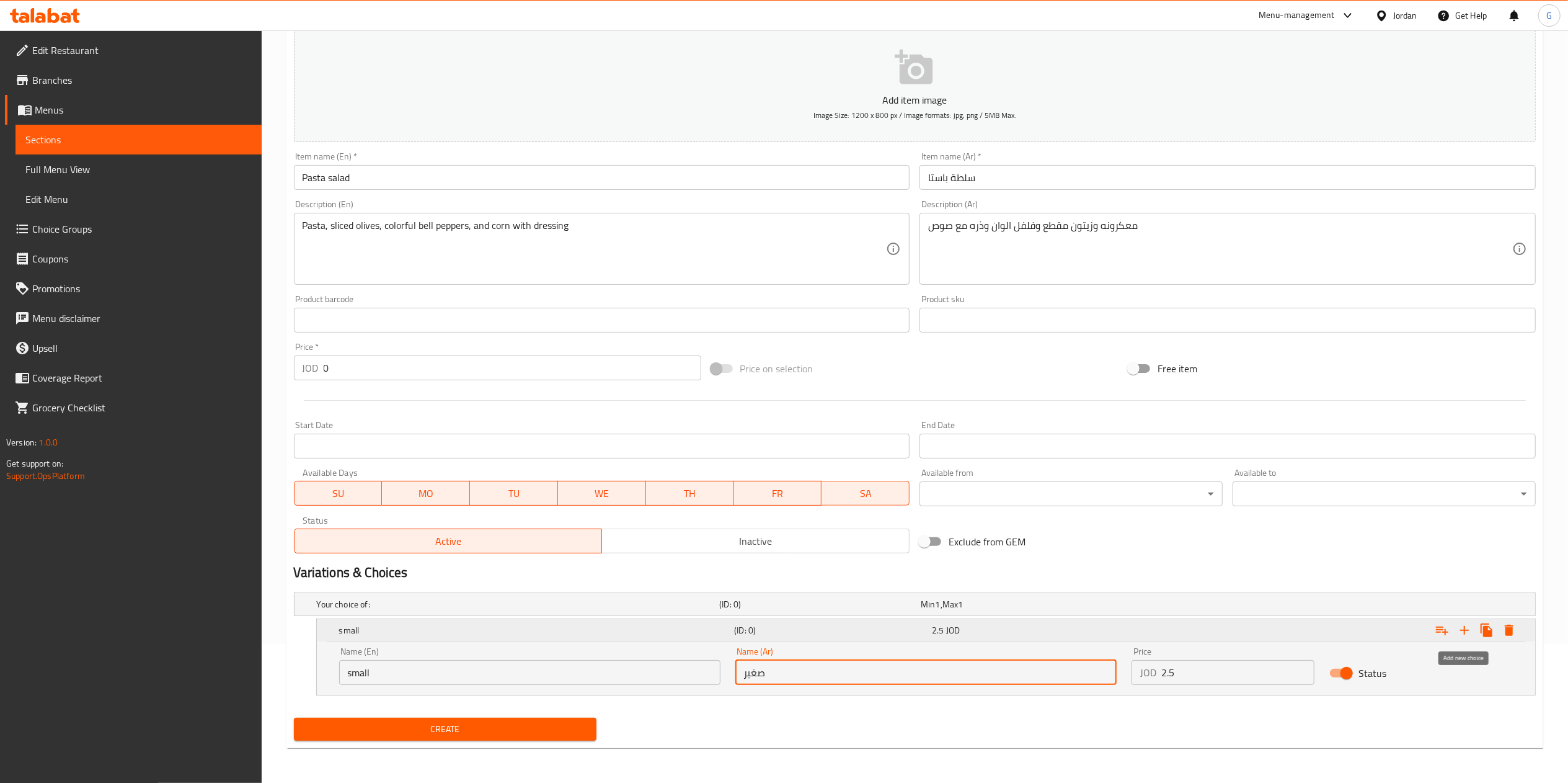
type input "صغير"
click at [1468, 638] on icon "Expand" at bounding box center [1464, 629] width 15 height 15
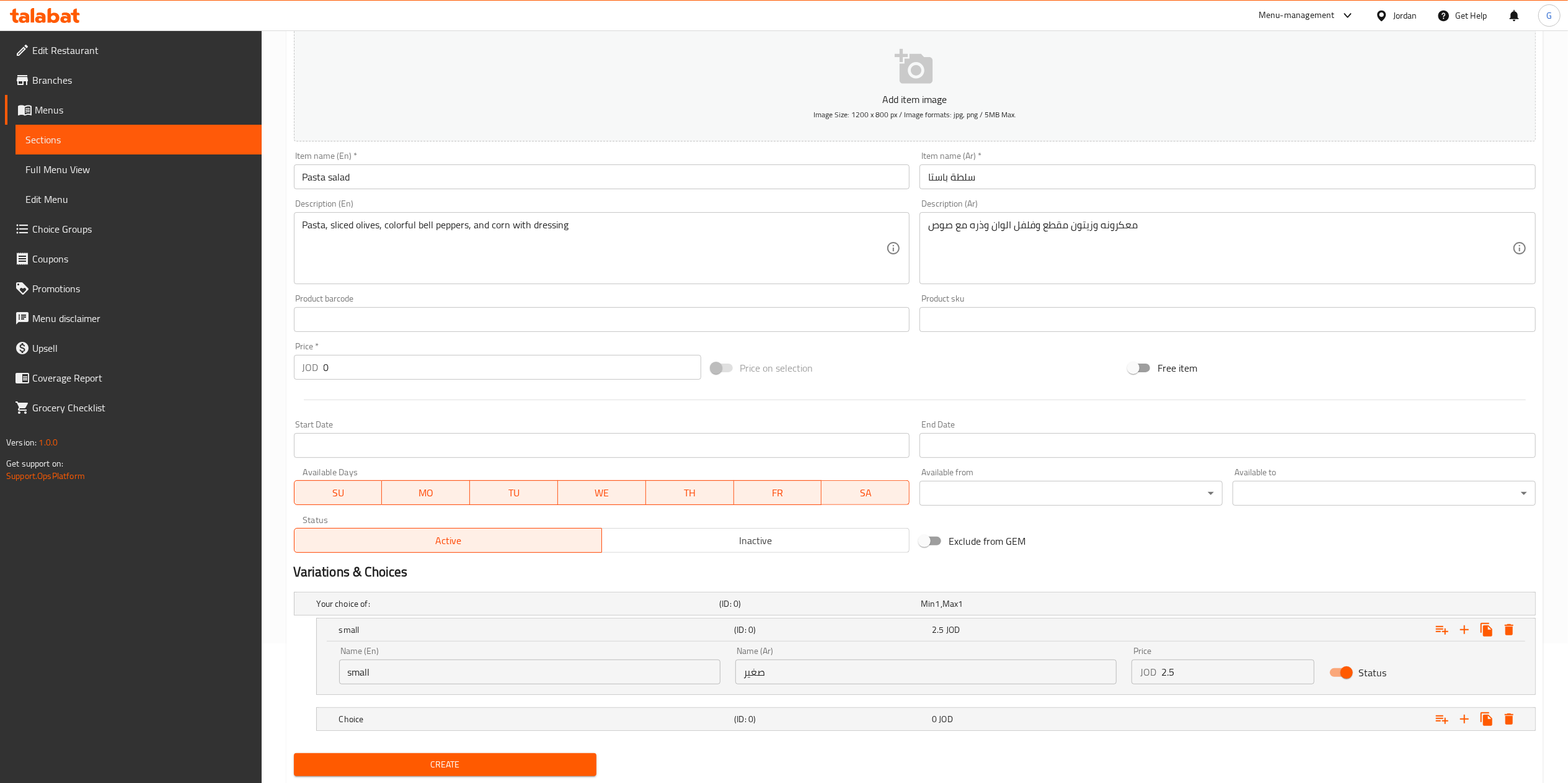
scroll to position [176, 0]
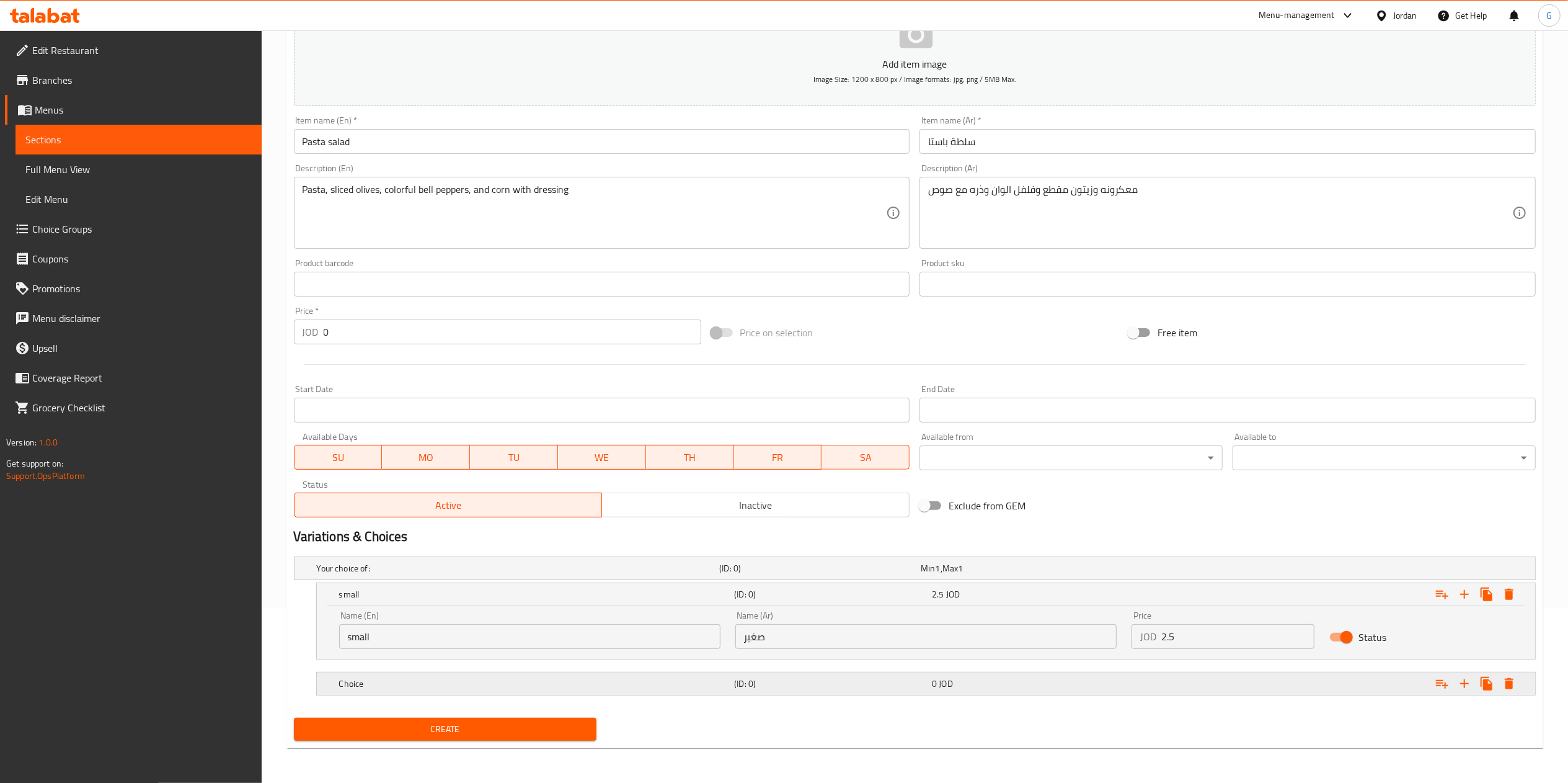
click at [820, 695] on div "Choice (ID: 0) 0 JOD" at bounding box center [930, 683] width 1186 height 27
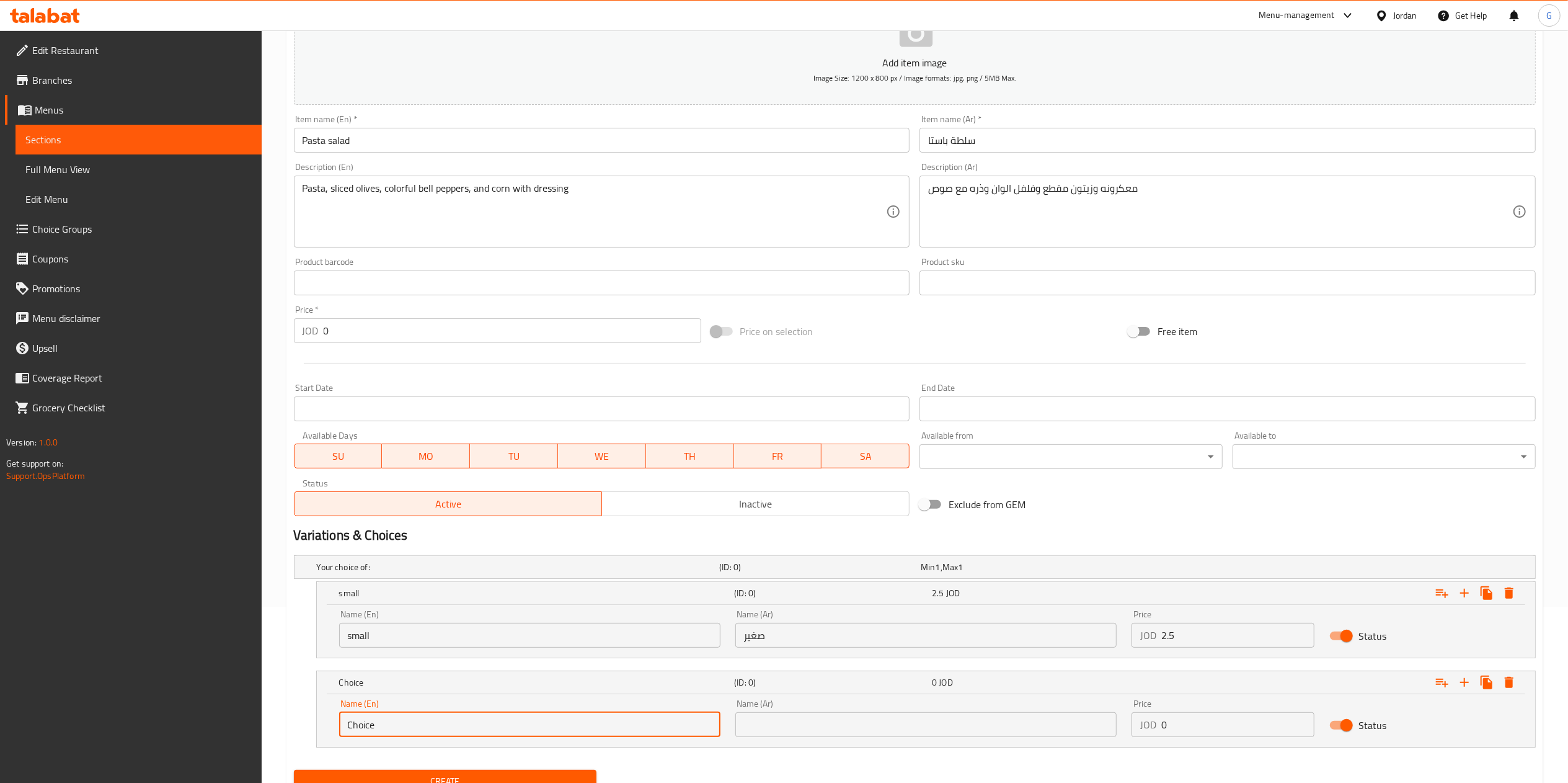
click at [512, 723] on input "Choice" at bounding box center [529, 724] width 381 height 25
type input "Large"
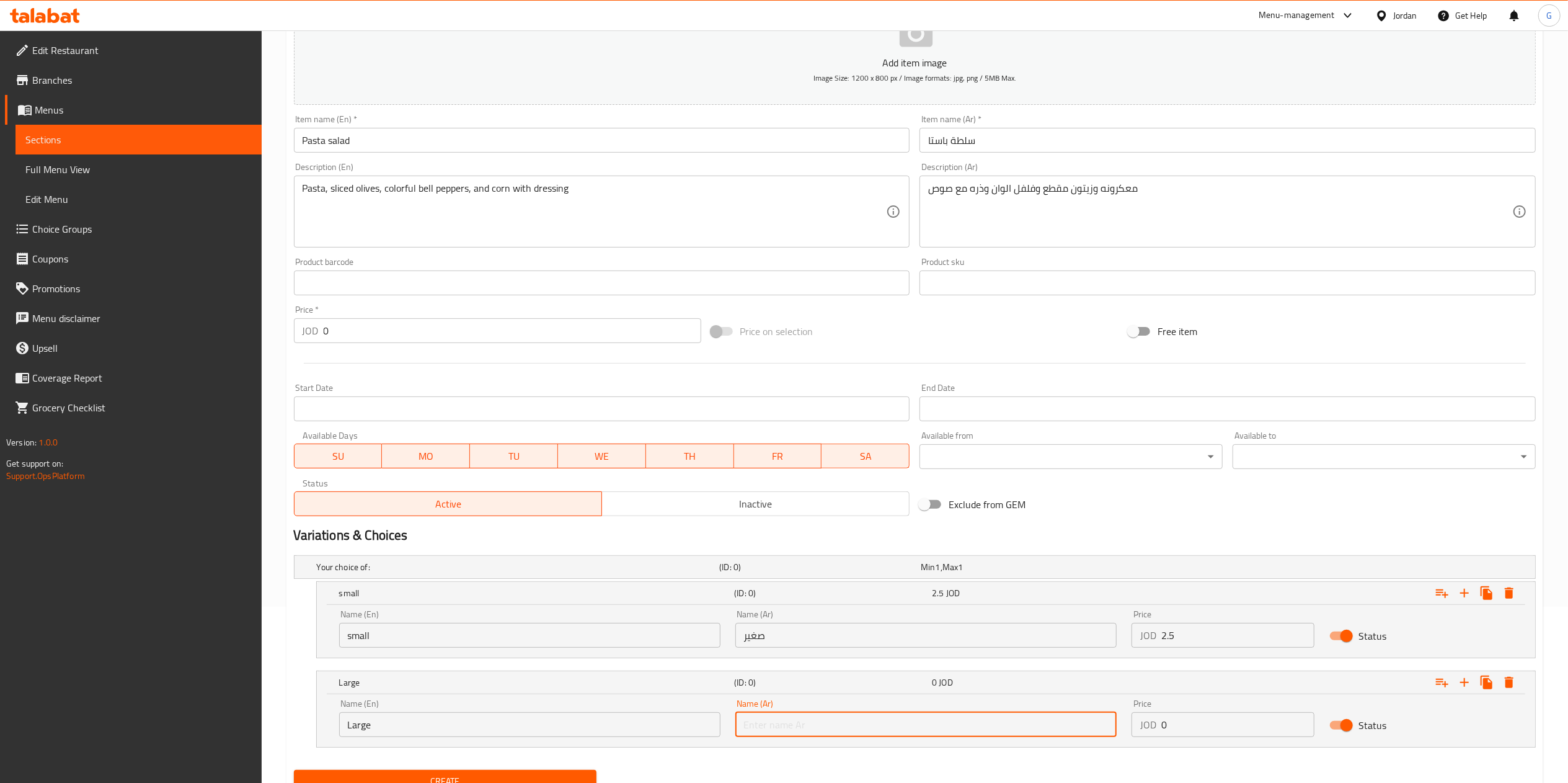
click at [784, 715] on input "text" at bounding box center [926, 724] width 381 height 25
type input "كبير"
click at [1226, 732] on input "0" at bounding box center [1238, 724] width 153 height 25
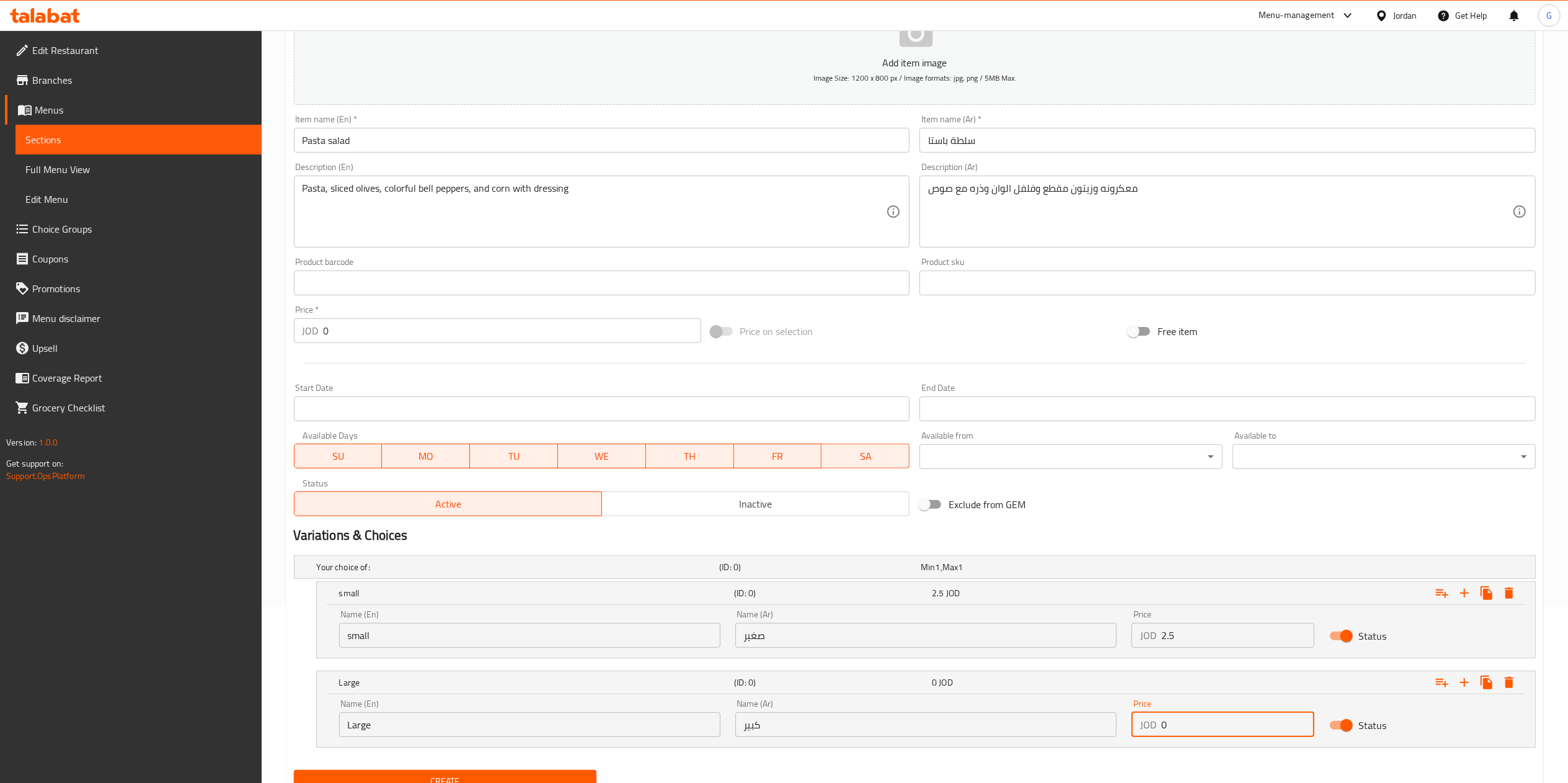
click at [1226, 732] on input "0" at bounding box center [1238, 724] width 153 height 25
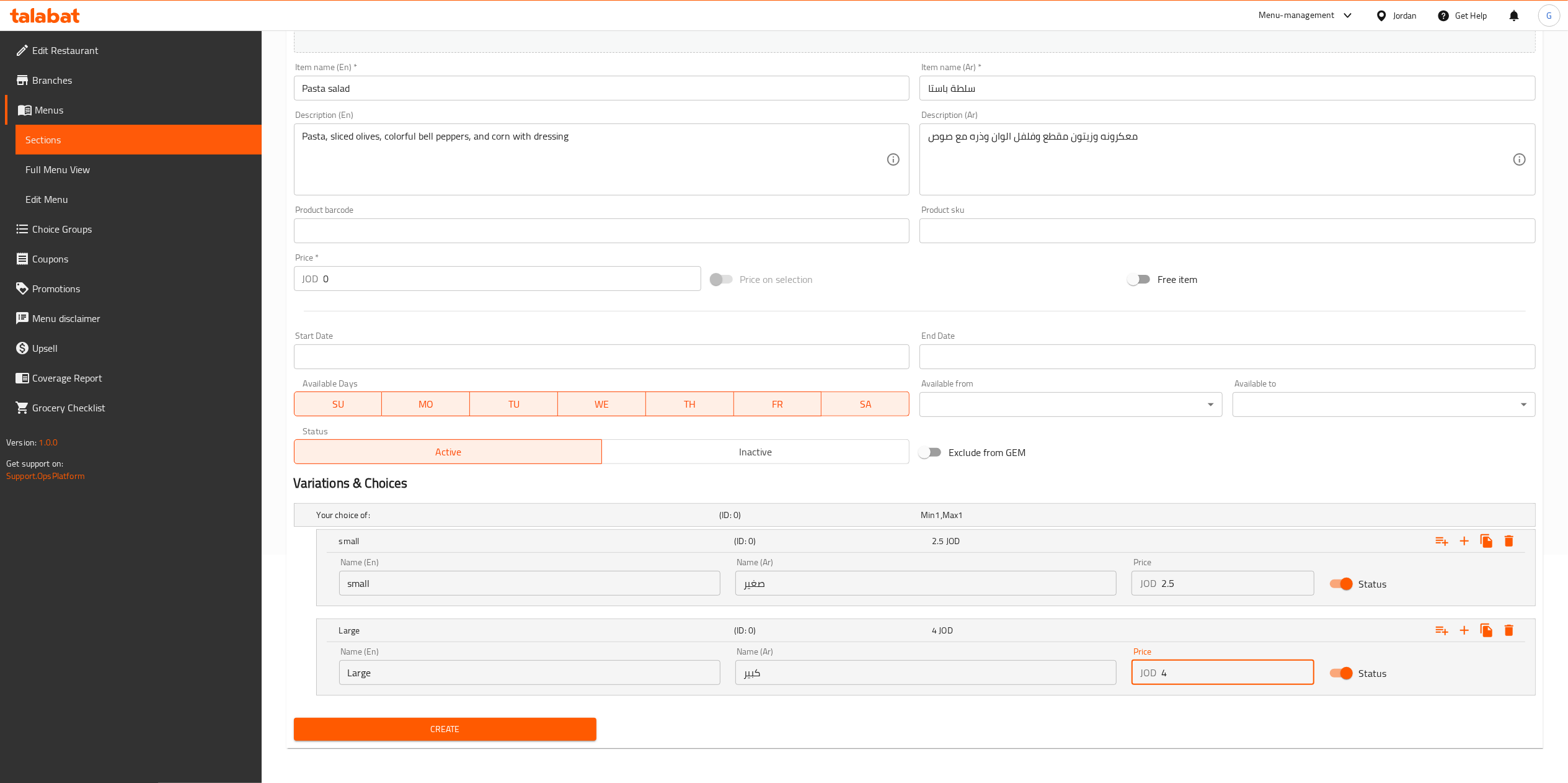
type input "4"
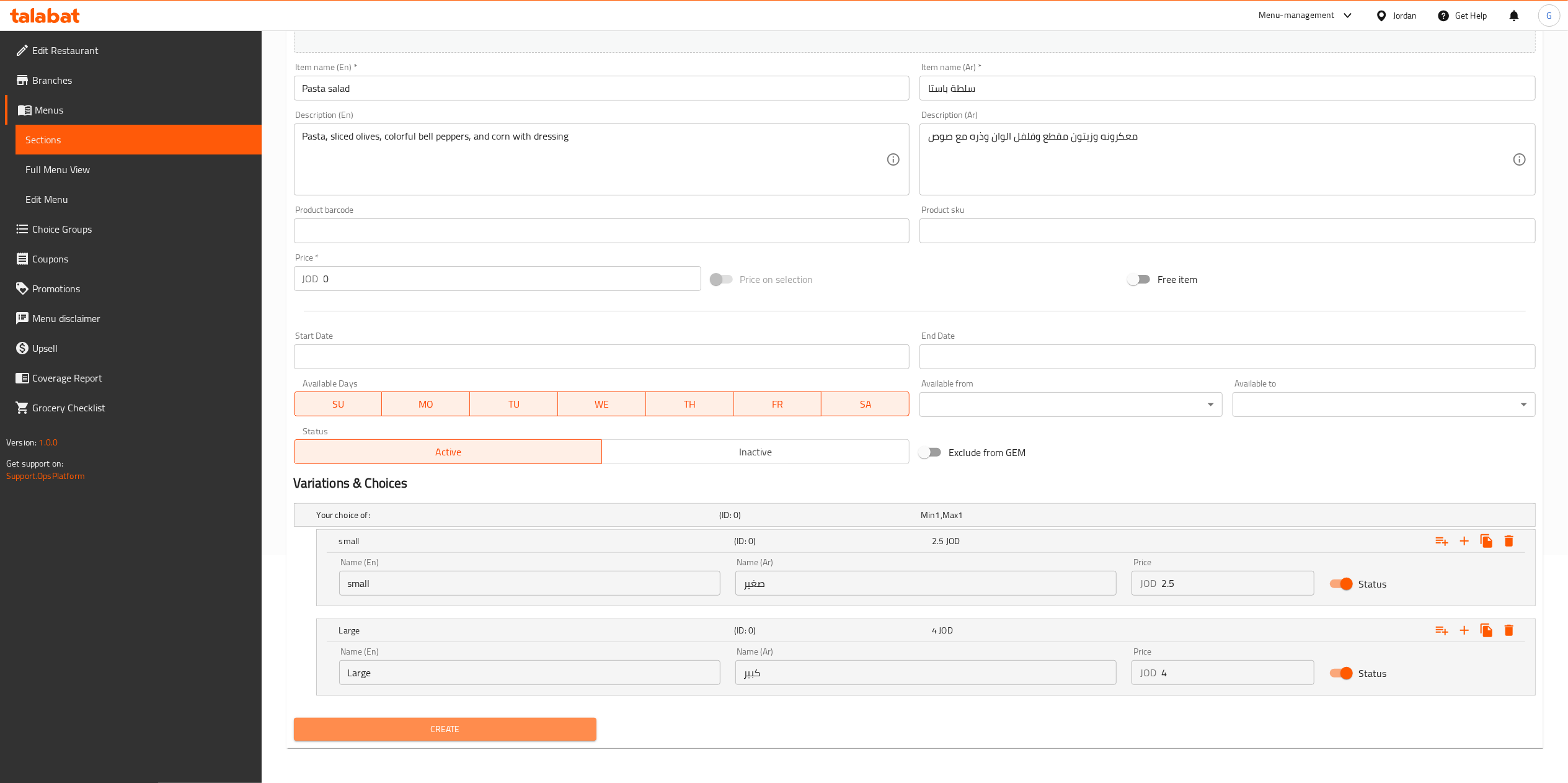
click at [421, 722] on span "Create" at bounding box center [446, 728] width 283 height 15
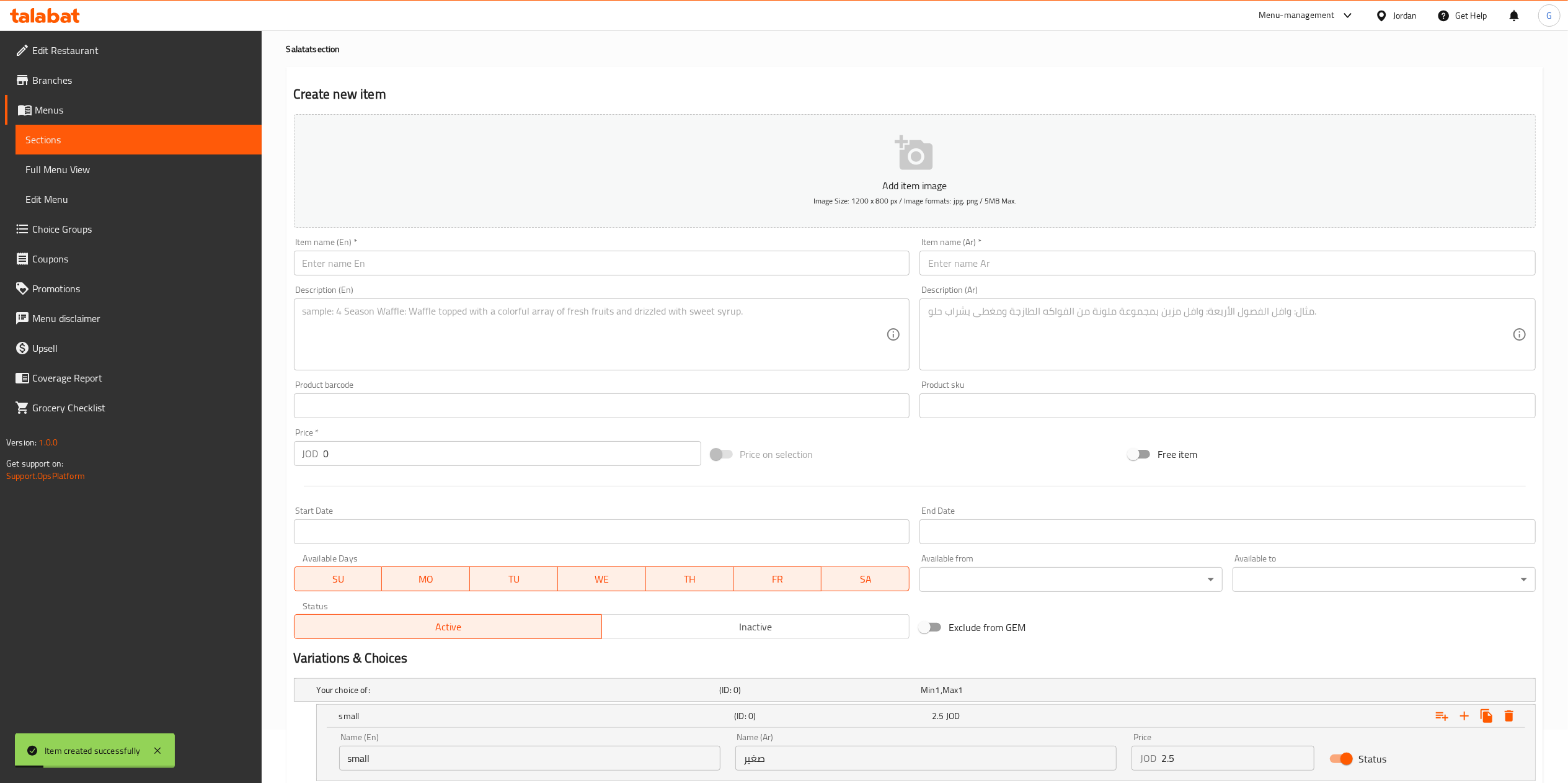
scroll to position [0, 0]
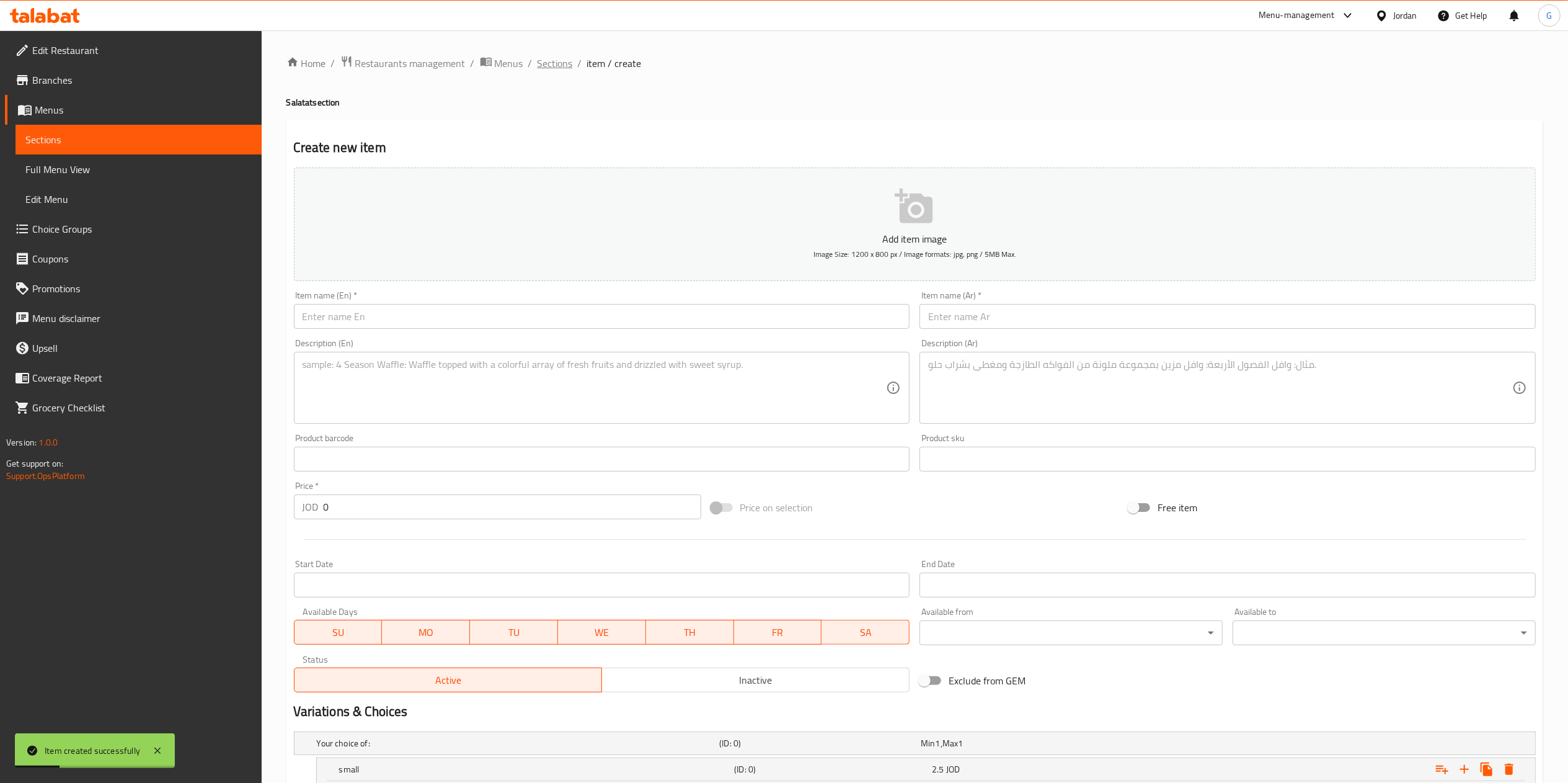
click at [550, 55] on span "Sections" at bounding box center [555, 63] width 35 height 15
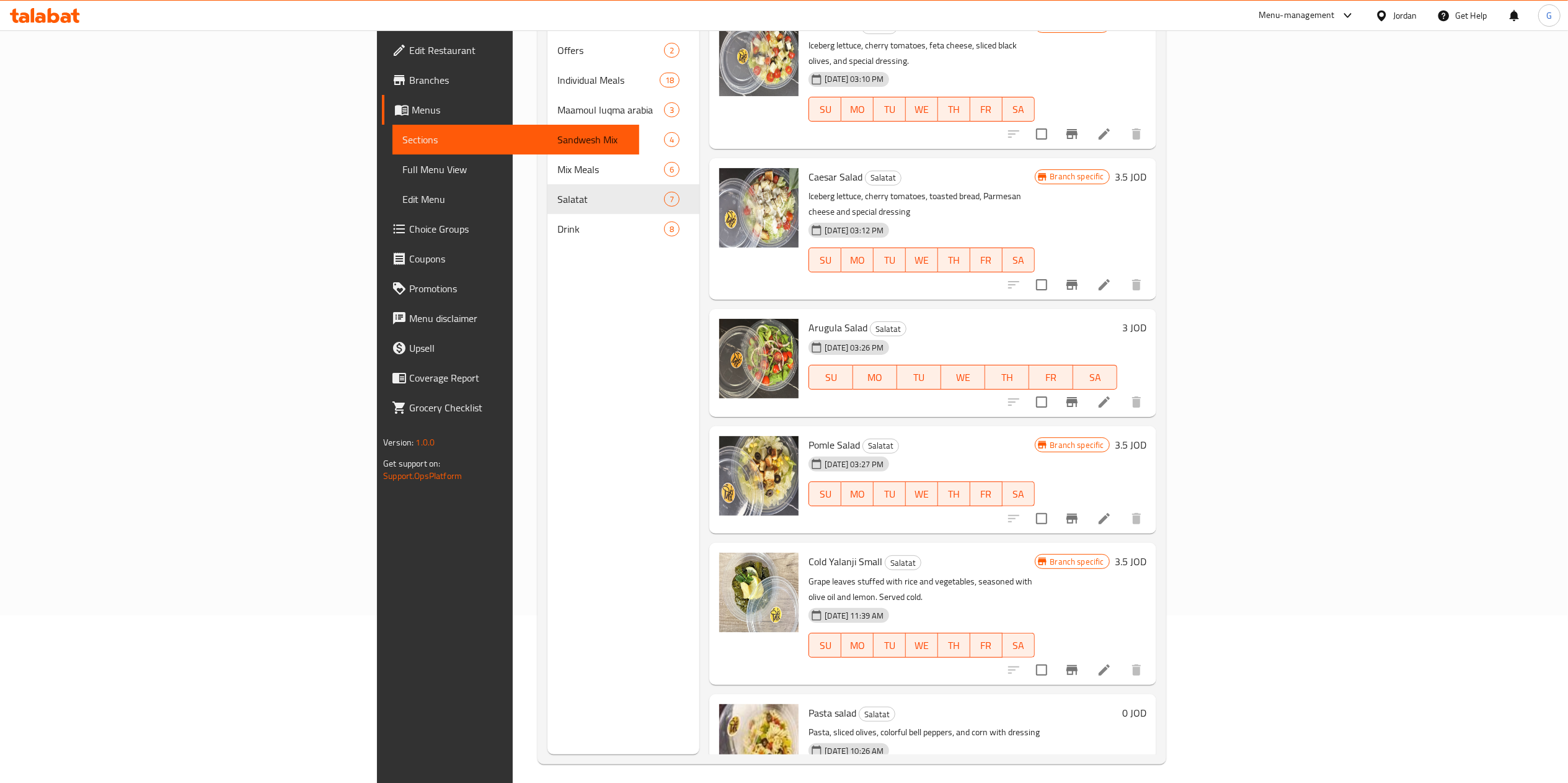
scroll to position [174, 0]
